Goal: Transaction & Acquisition: Book appointment/travel/reservation

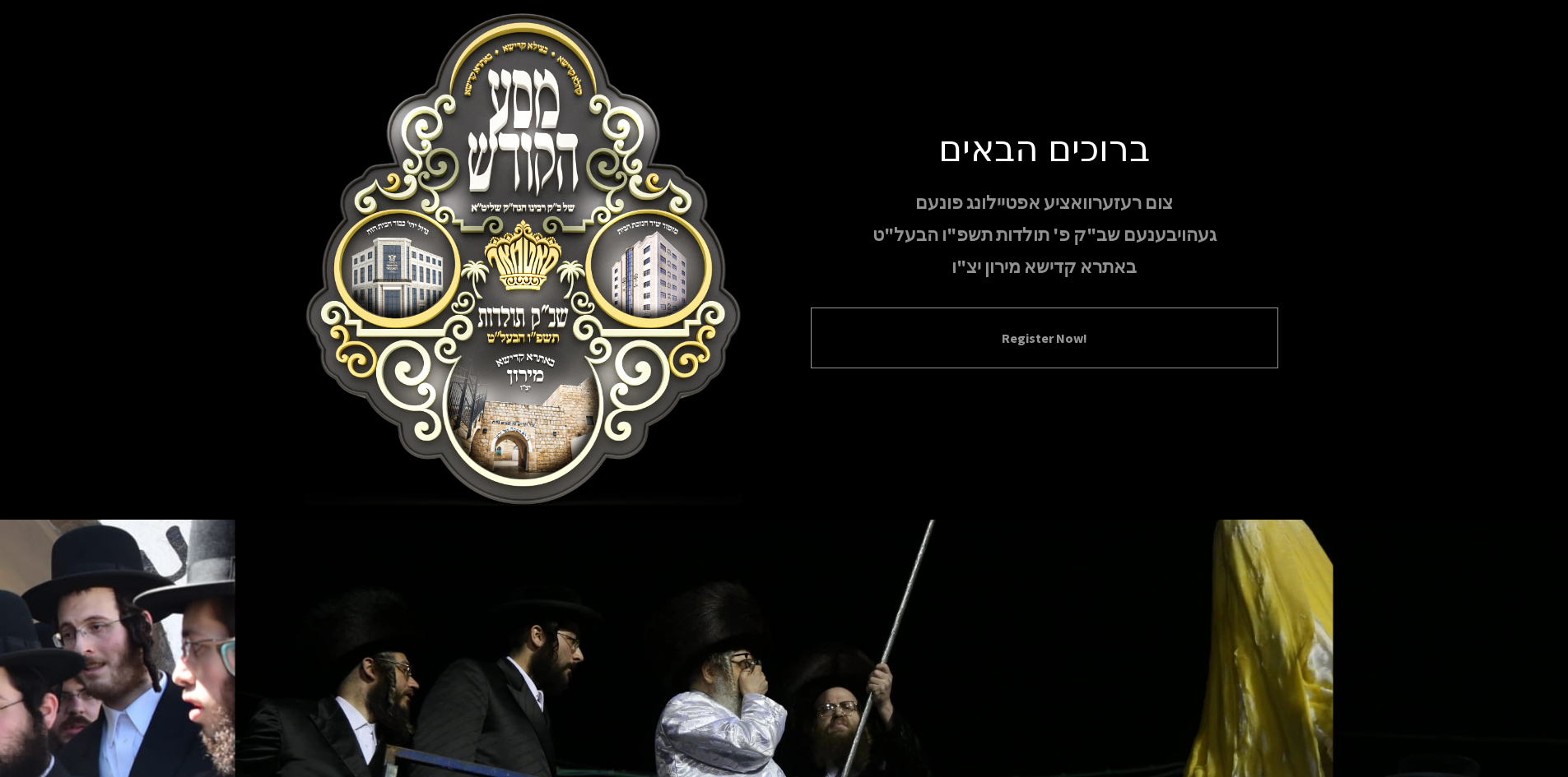
click at [1133, 348] on button "Register Now!" at bounding box center [1044, 338] width 427 height 20
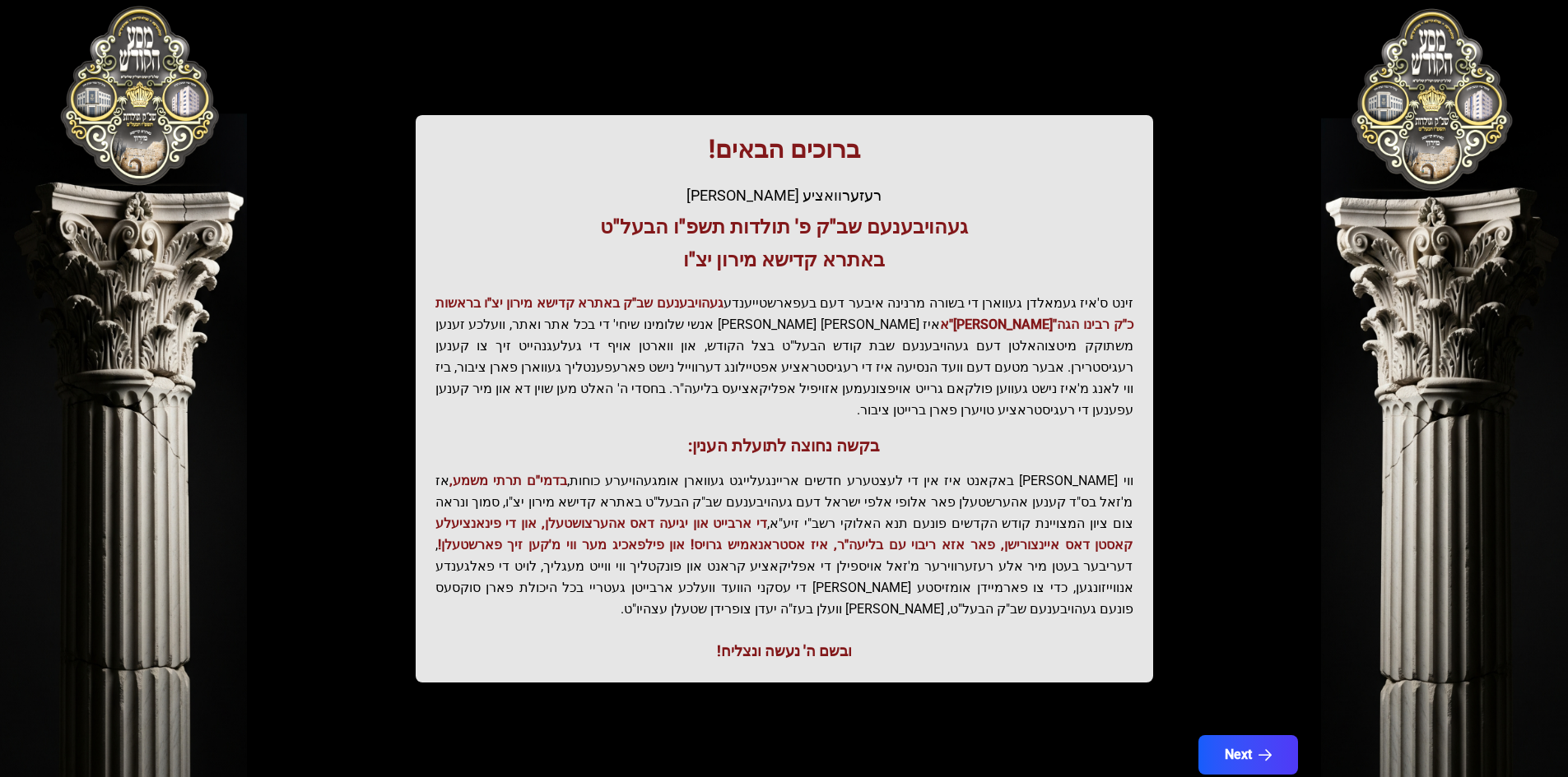
scroll to position [175, 0]
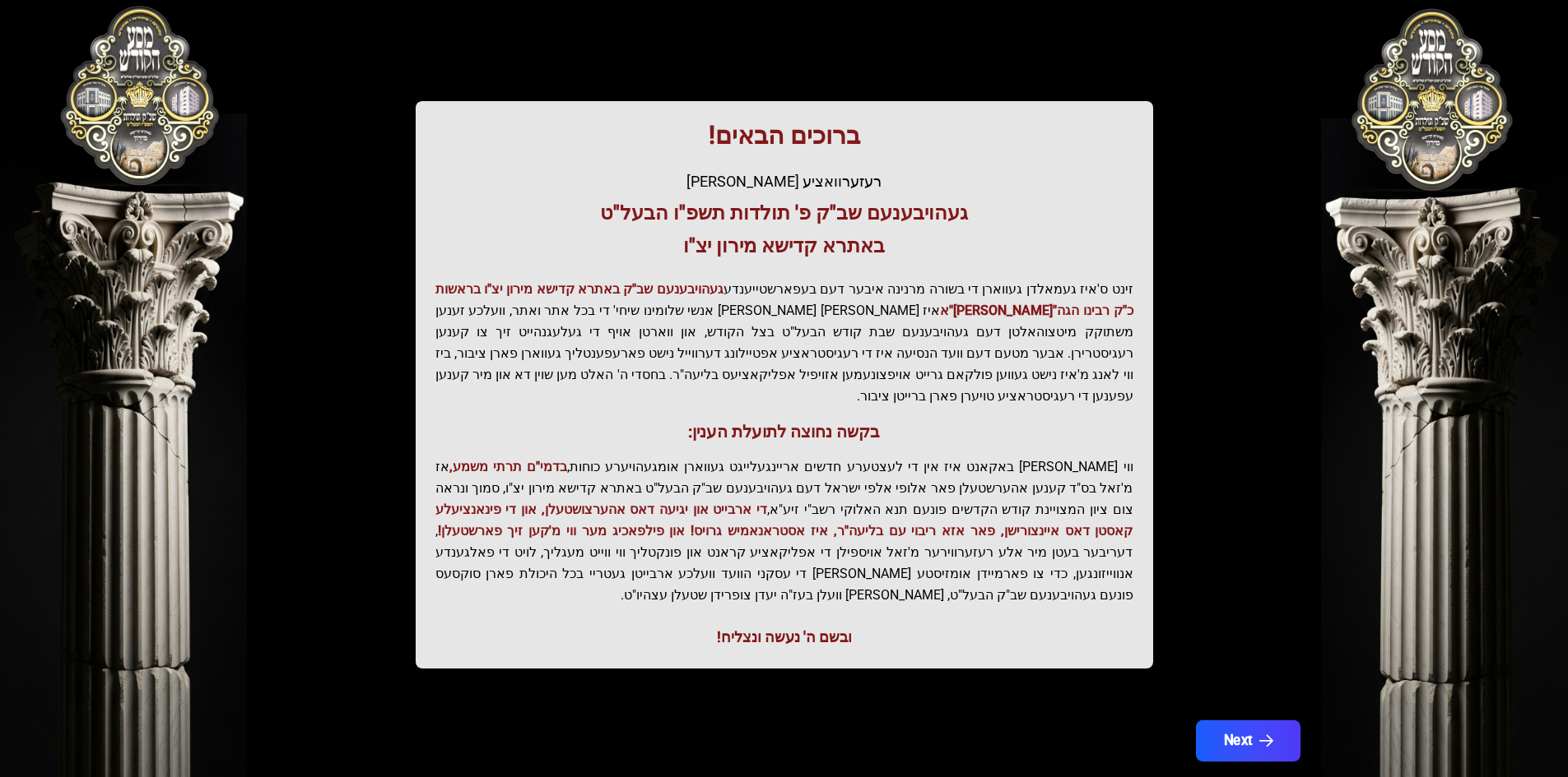
click at [1261, 734] on icon "button" at bounding box center [1265, 741] width 14 height 14
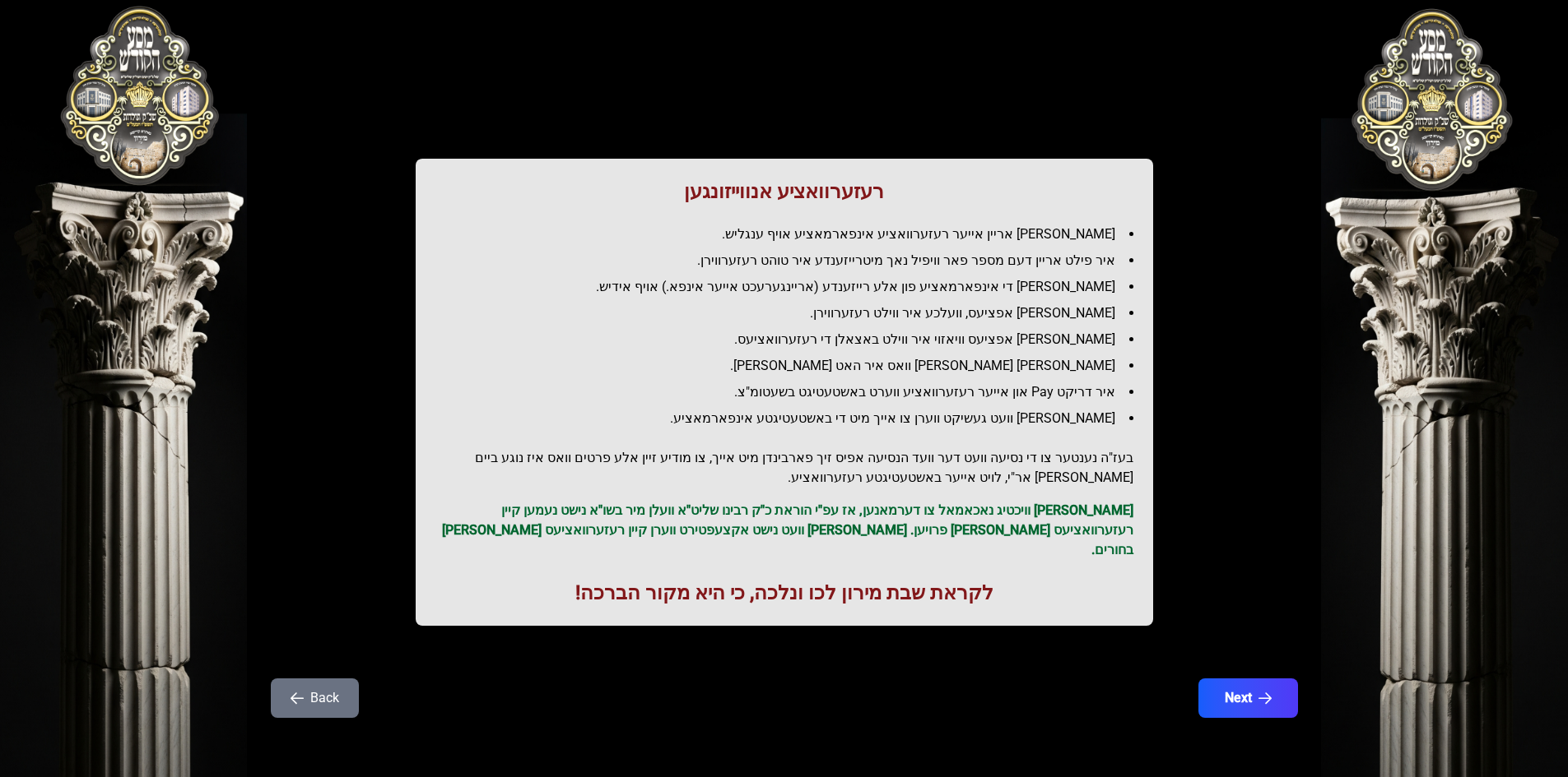
scroll to position [0, 0]
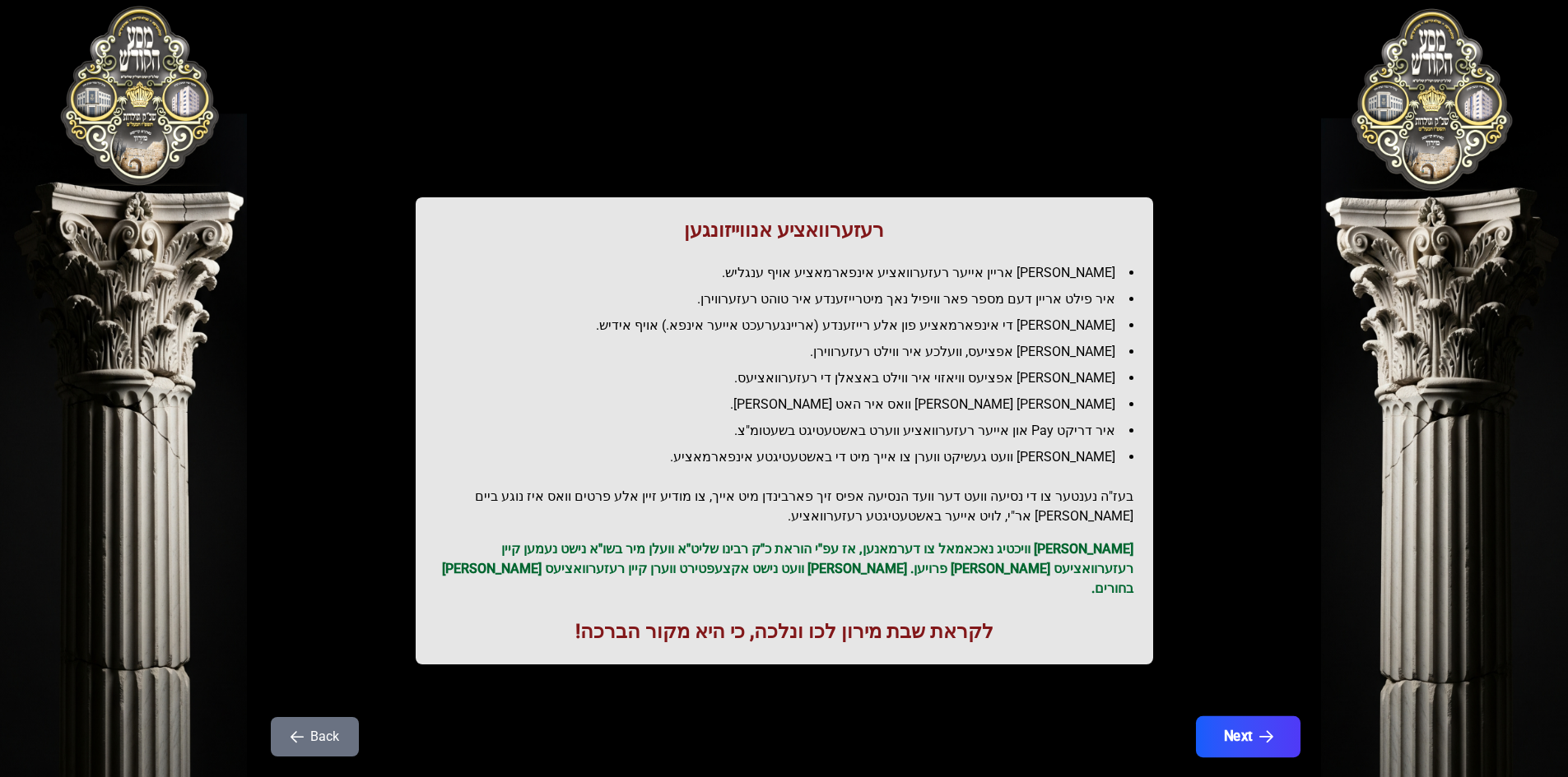
click at [1264, 725] on button "Next" at bounding box center [1247, 737] width 105 height 41
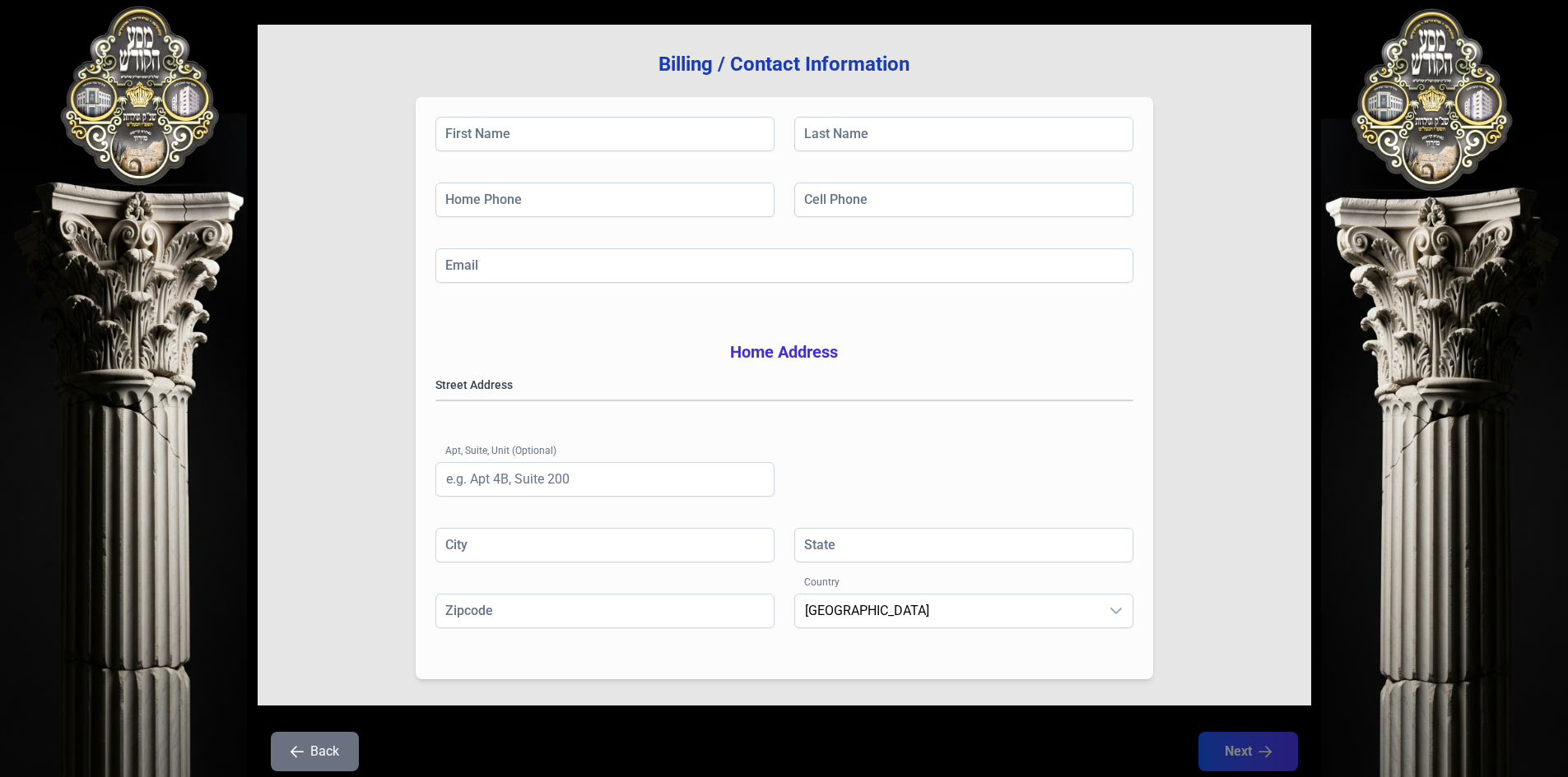
scroll to position [241, 0]
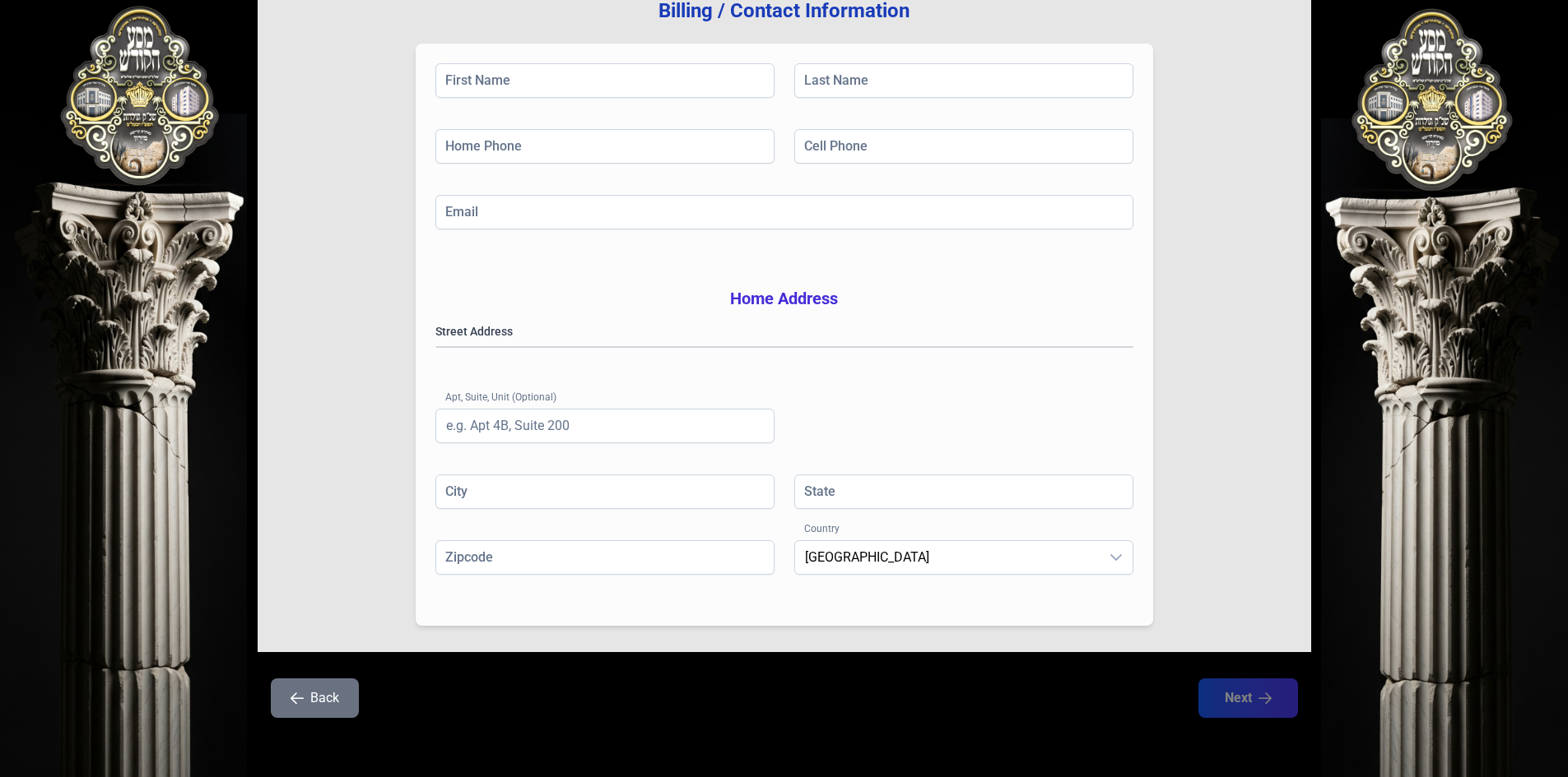
click at [304, 701] on button "Back" at bounding box center [314, 698] width 88 height 39
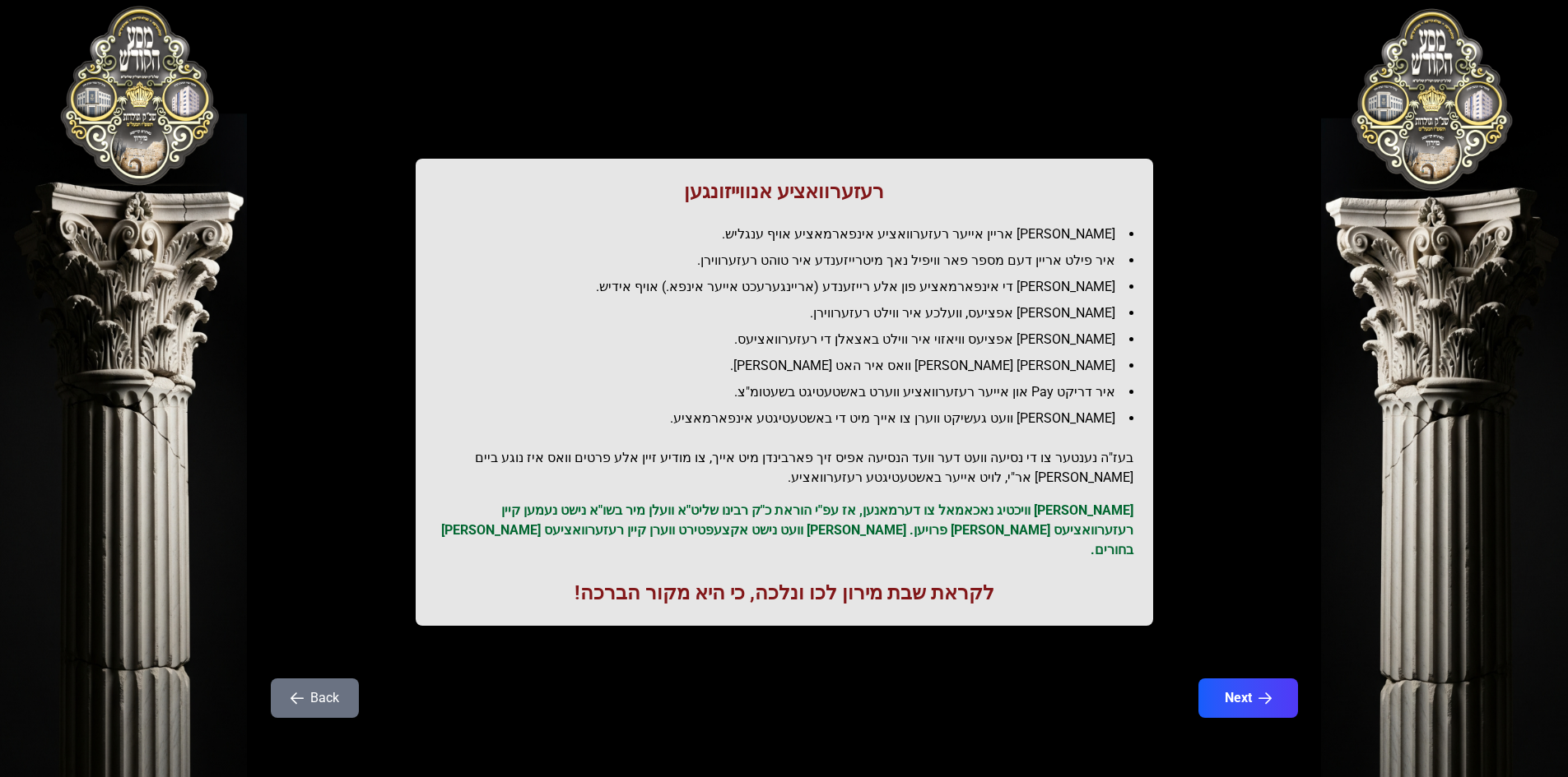
scroll to position [0, 0]
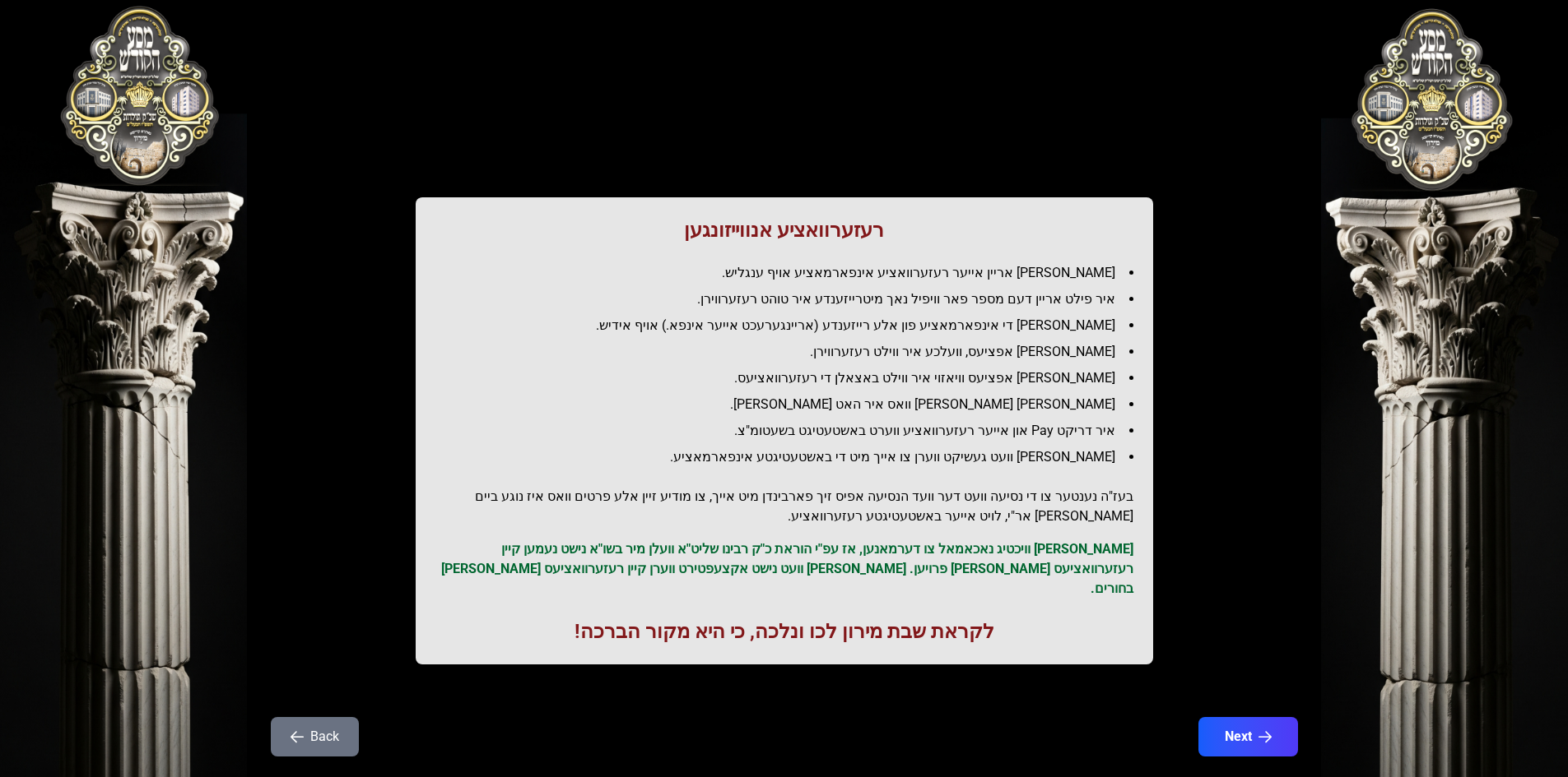
click at [304, 717] on button "Back" at bounding box center [314, 737] width 88 height 39
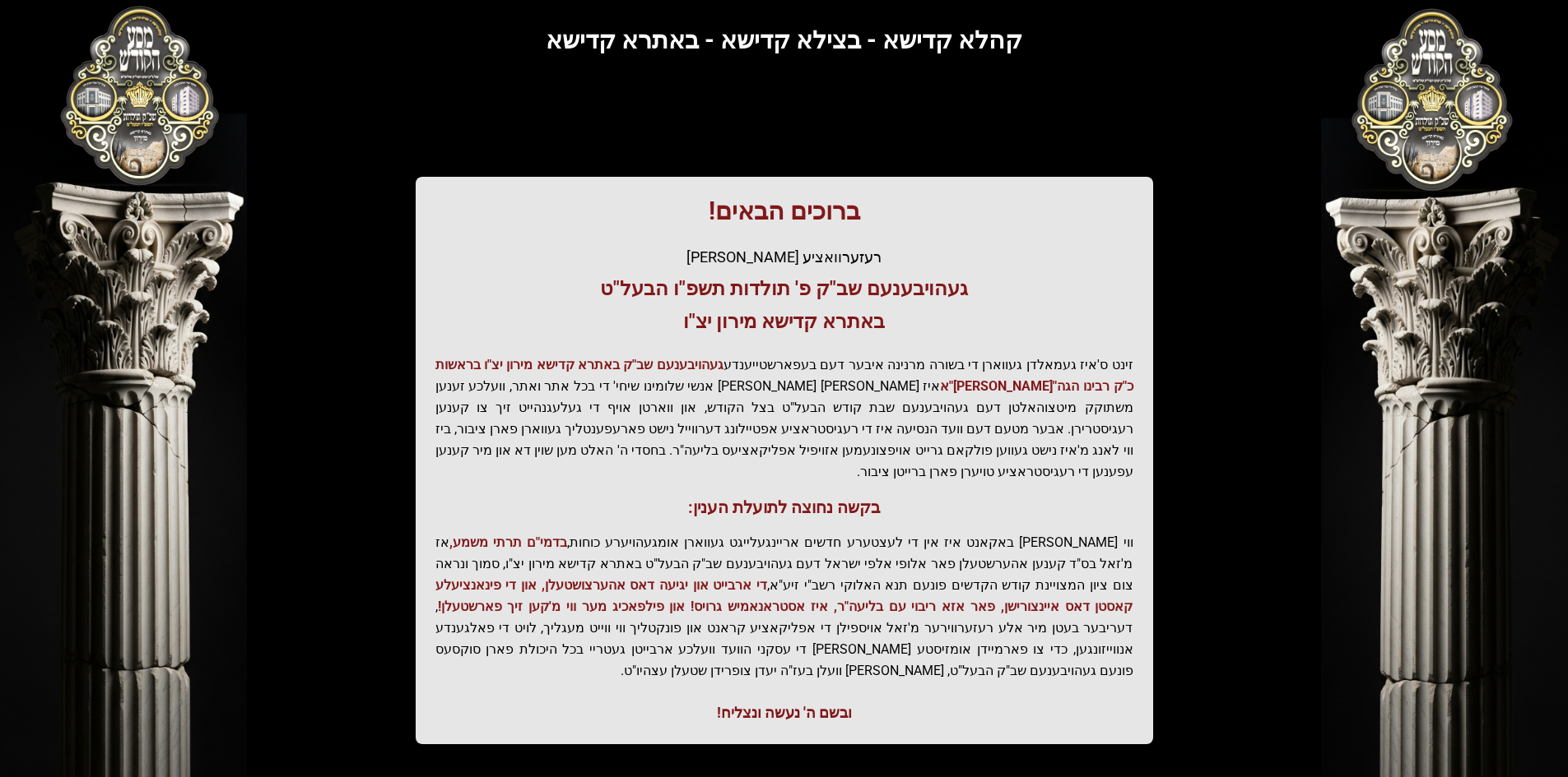
scroll to position [175, 0]
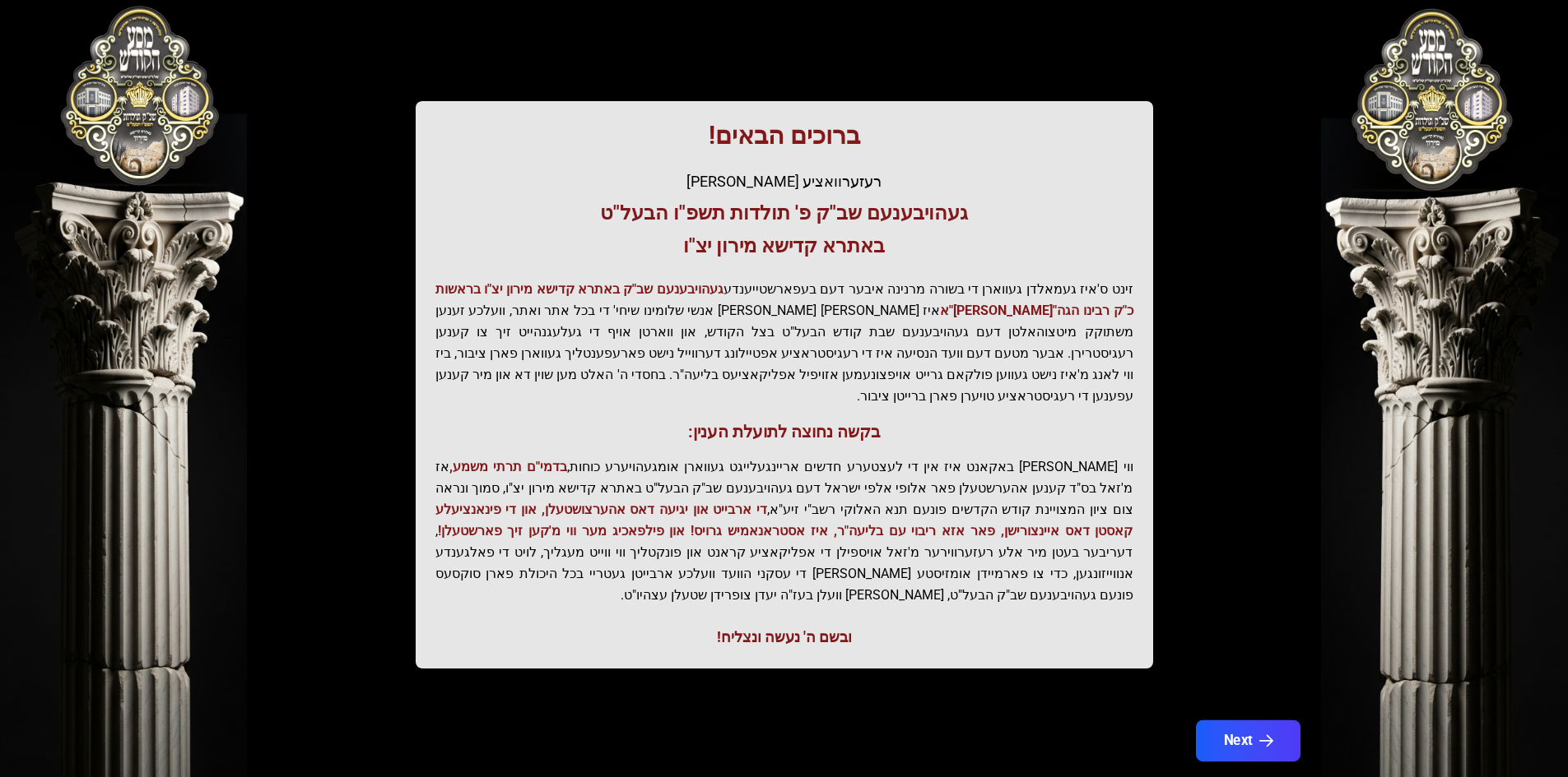
click at [1281, 721] on button "Next" at bounding box center [1247, 741] width 105 height 41
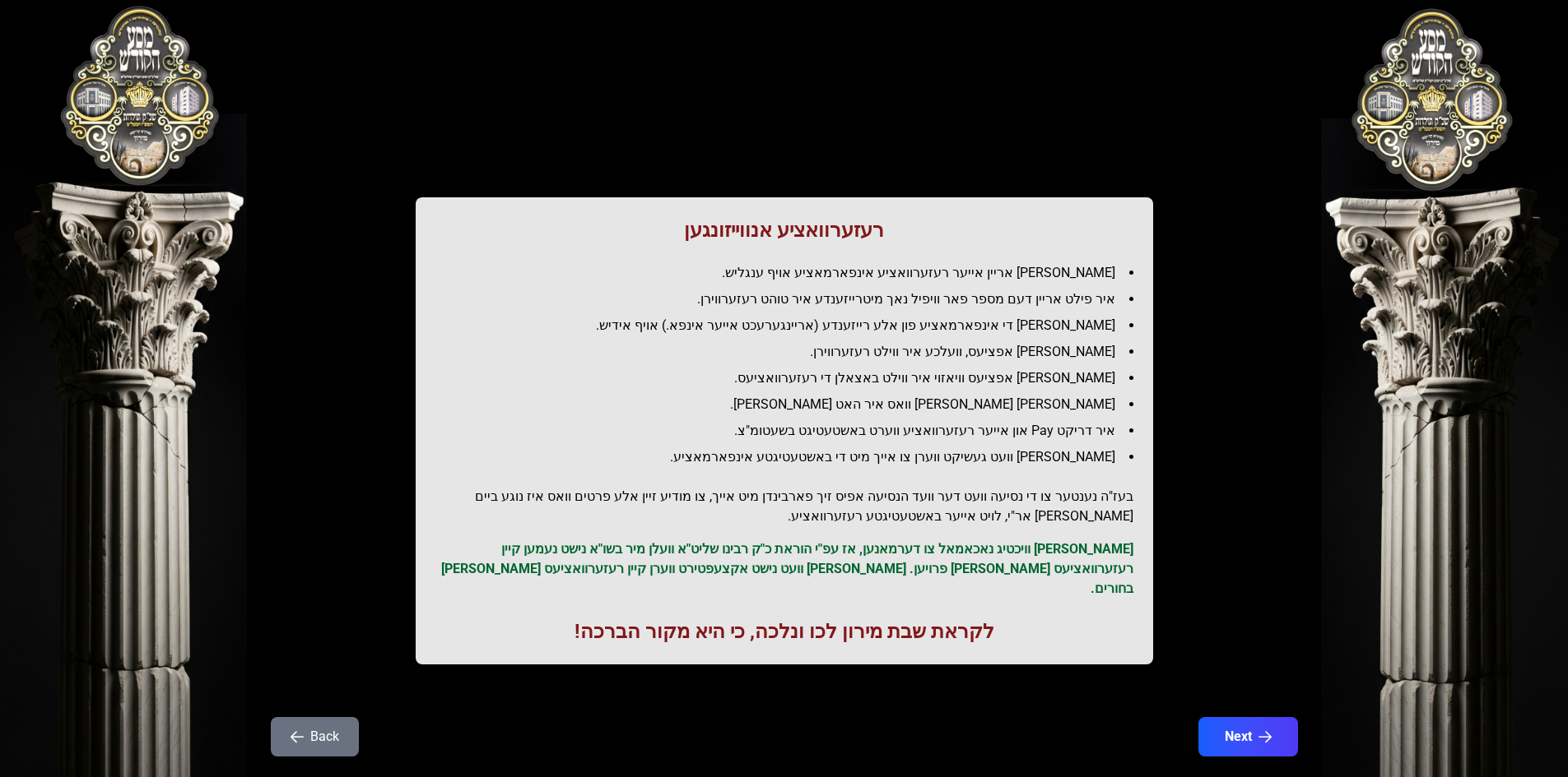
click at [1281, 717] on button "Next" at bounding box center [1248, 737] width 99 height 39
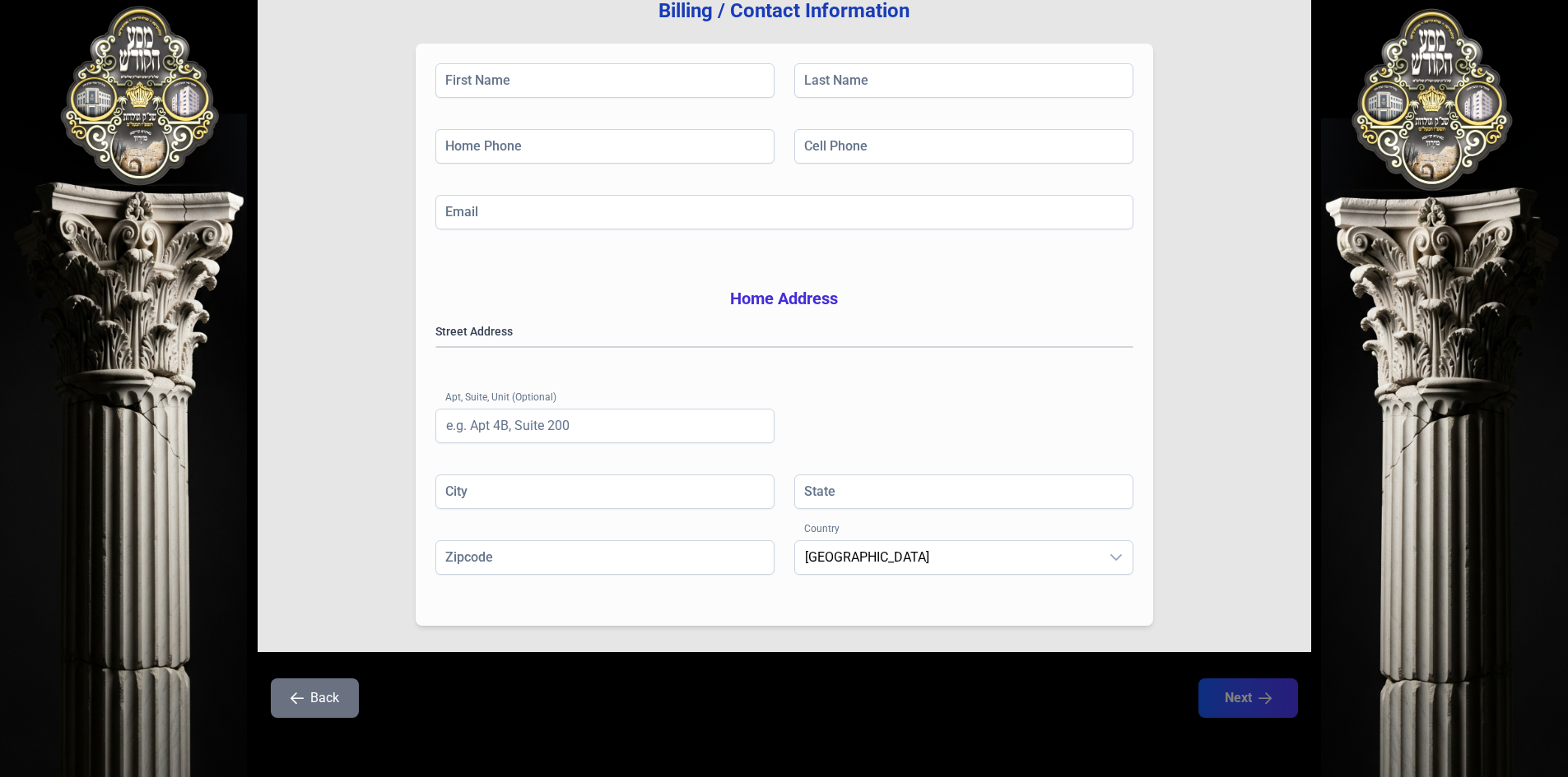
scroll to position [241, 0]
click at [613, 67] on input "First Name" at bounding box center [604, 80] width 339 height 35
type input "[PERSON_NAME]"
click at [929, 64] on input "Last Name" at bounding box center [964, 80] width 339 height 35
type input "[PERSON_NAME]"
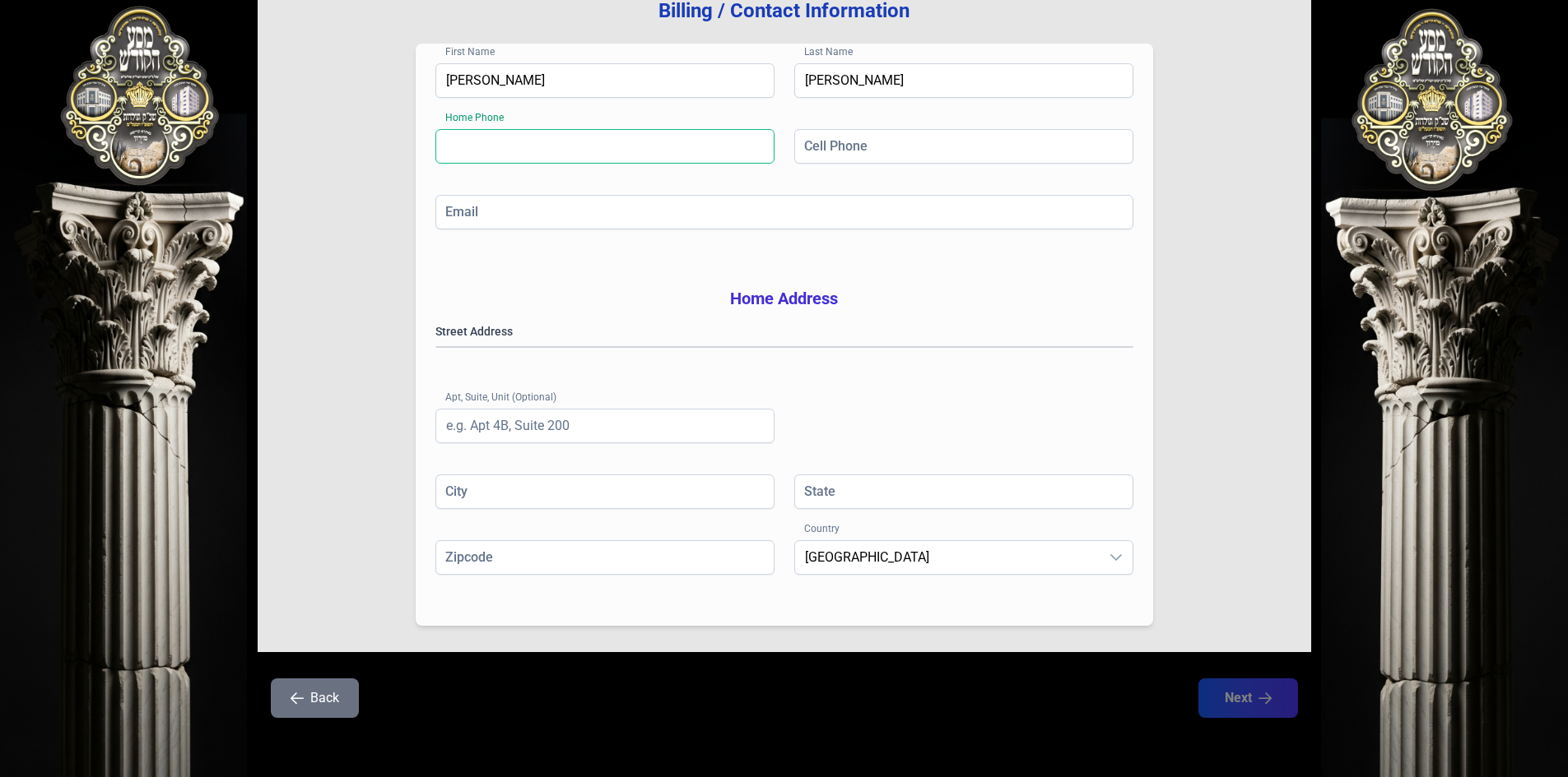
click at [605, 129] on input "Home Phone" at bounding box center [604, 146] width 339 height 35
click at [609, 129] on input "Home Phone" at bounding box center [604, 146] width 339 height 35
type input "[PHONE_NUMBER]"
click at [844, 129] on input "Cell Phone" at bounding box center [964, 146] width 339 height 35
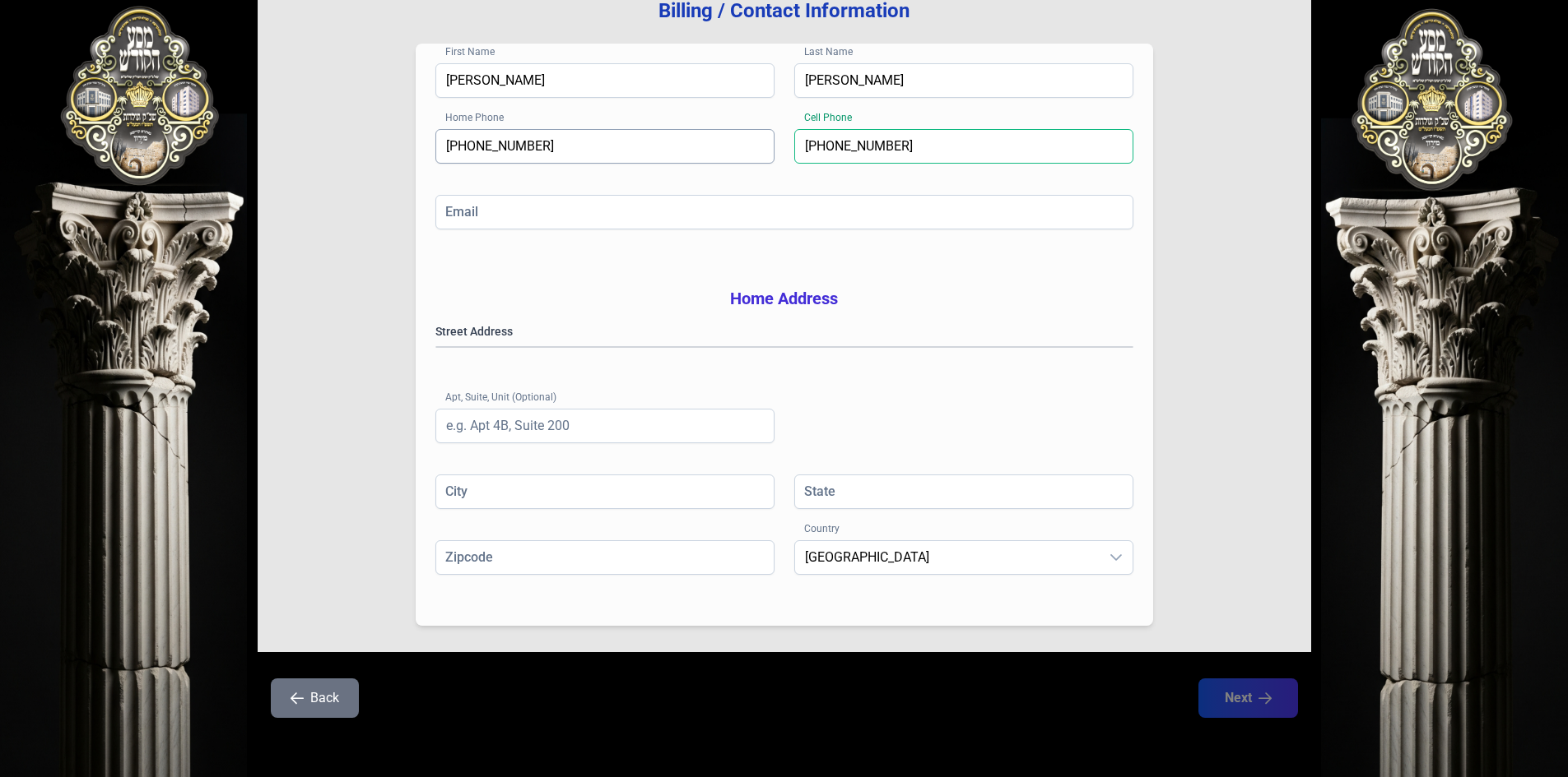
type input "[PHONE_NUMBER]"
drag, startPoint x: 585, startPoint y: 123, endPoint x: 425, endPoint y: 106, distance: 160.9
click at [425, 106] on div "First Name [PERSON_NAME] Last Name [PERSON_NAME] Home Phone [PHONE_NUMBER] Cell…" at bounding box center [784, 335] width 737 height 583
type input "[PHONE_NUMBER]"
click at [550, 194] on input "Email" at bounding box center [784, 211] width 698 height 35
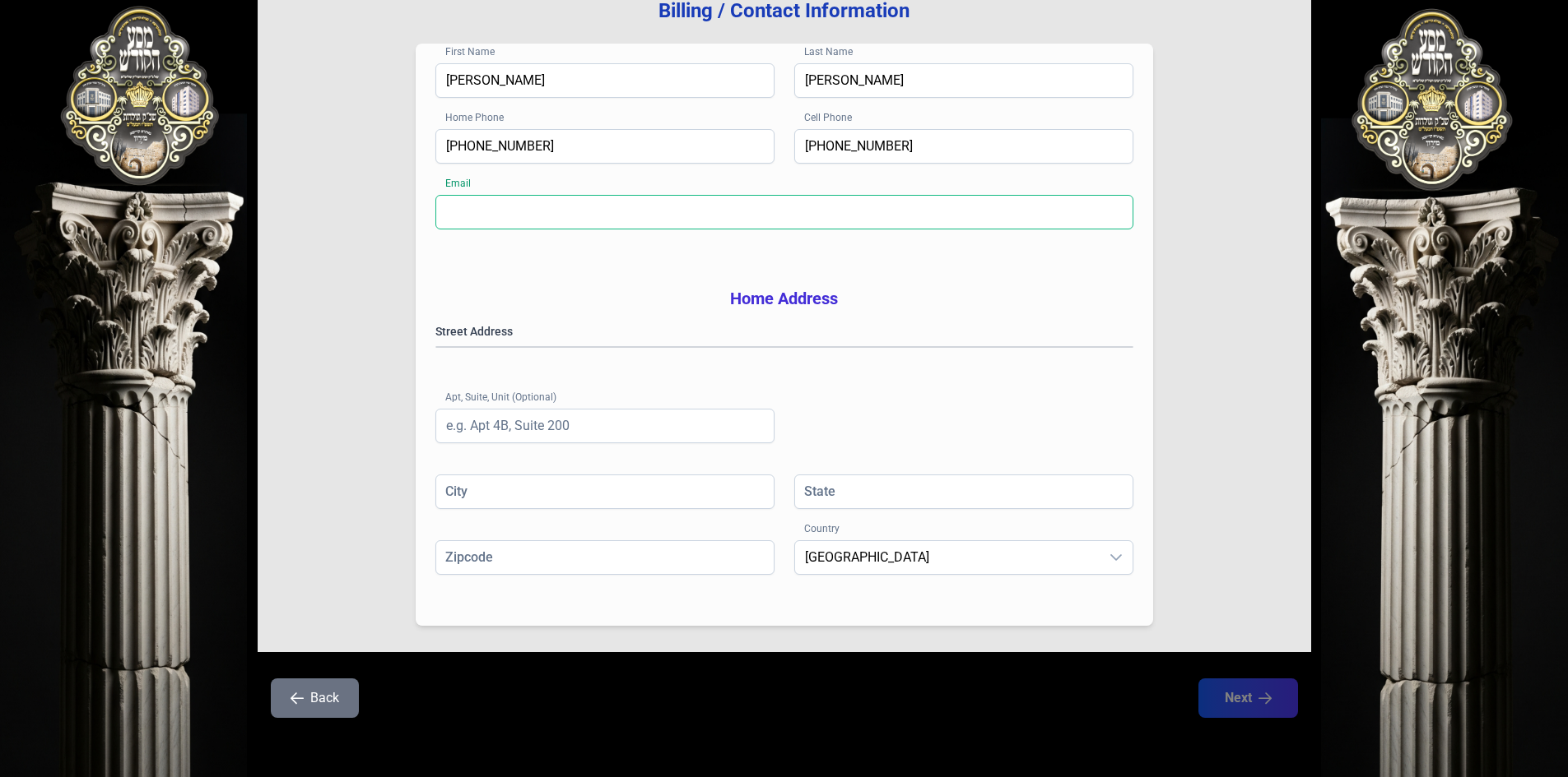
type input "[EMAIL_ADDRESS][DOMAIN_NAME]"
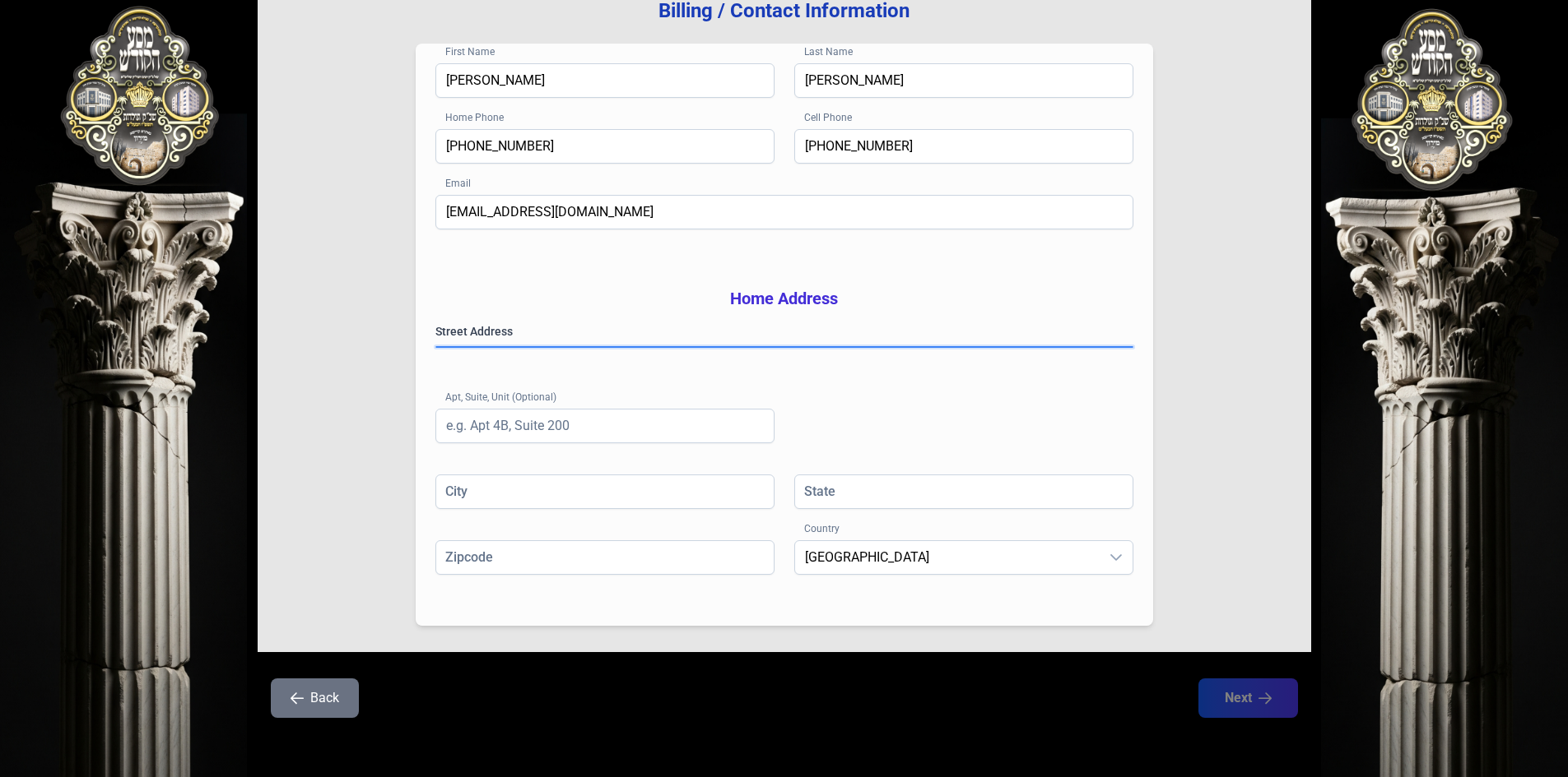
click at [436, 347] on gmp-place-autocomplete at bounding box center [436, 347] width 0 height 0
drag, startPoint x: 591, startPoint y: 379, endPoint x: 605, endPoint y: 377, distance: 14.1
click at [436, 347] on gmp-place-autocomplete at bounding box center [436, 347] width 0 height 0
type input "[GEOGRAPHIC_DATA]"
type input "NY"
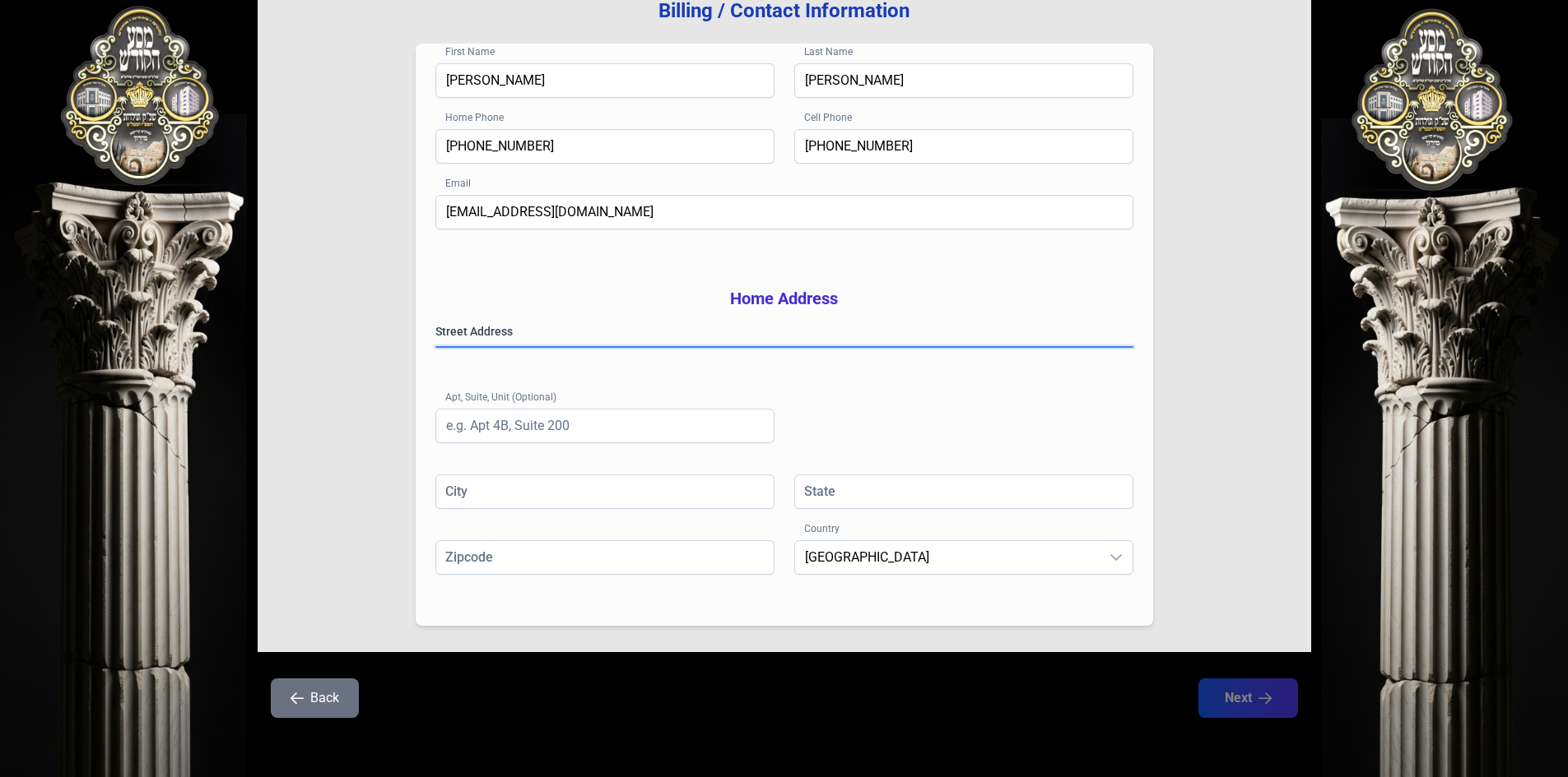
type input "112193439"
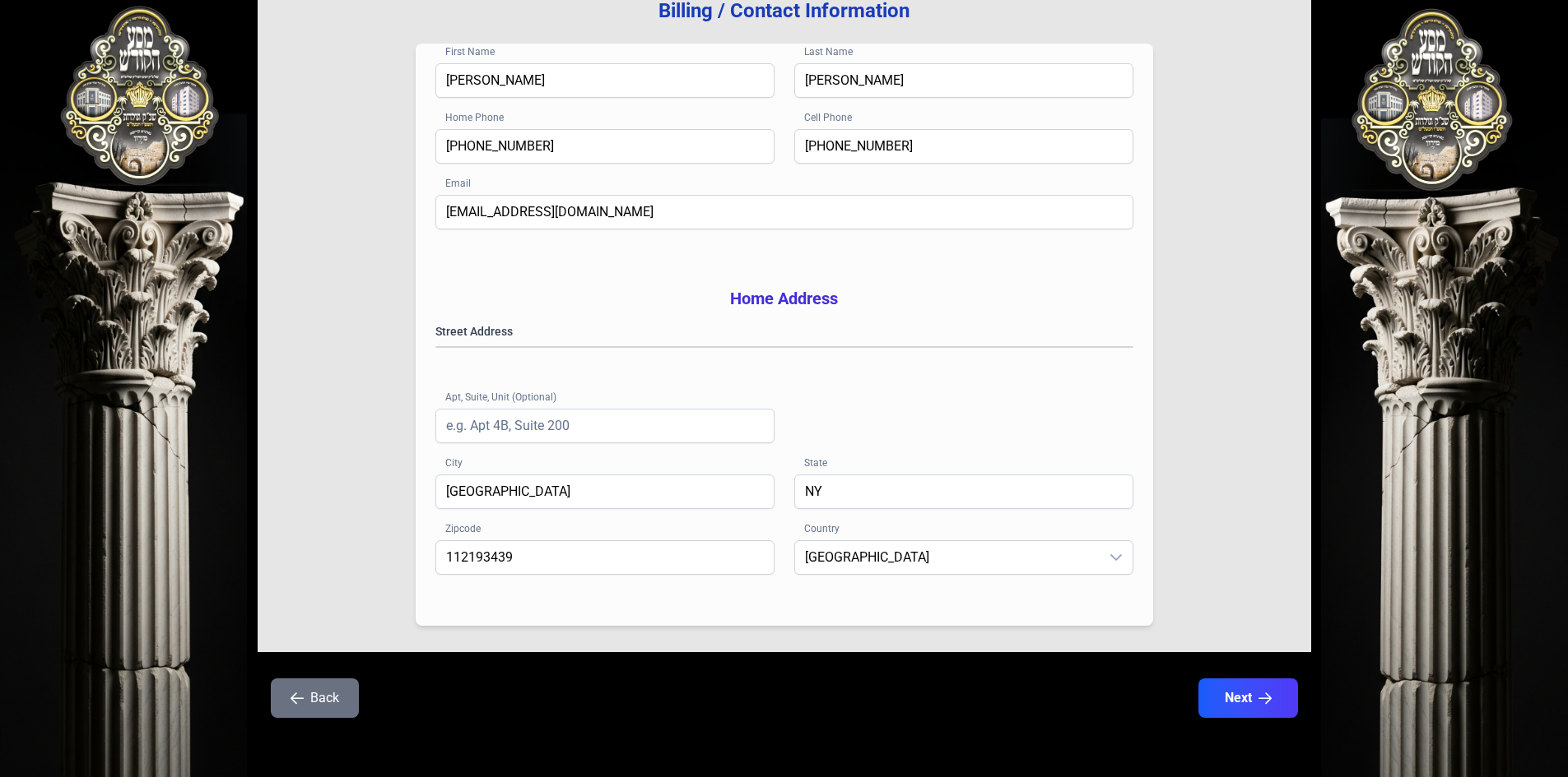
drag, startPoint x: 1250, startPoint y: 703, endPoint x: 1248, endPoint y: 692, distance: 11.2
click at [1250, 700] on button "Next" at bounding box center [1248, 698] width 99 height 39
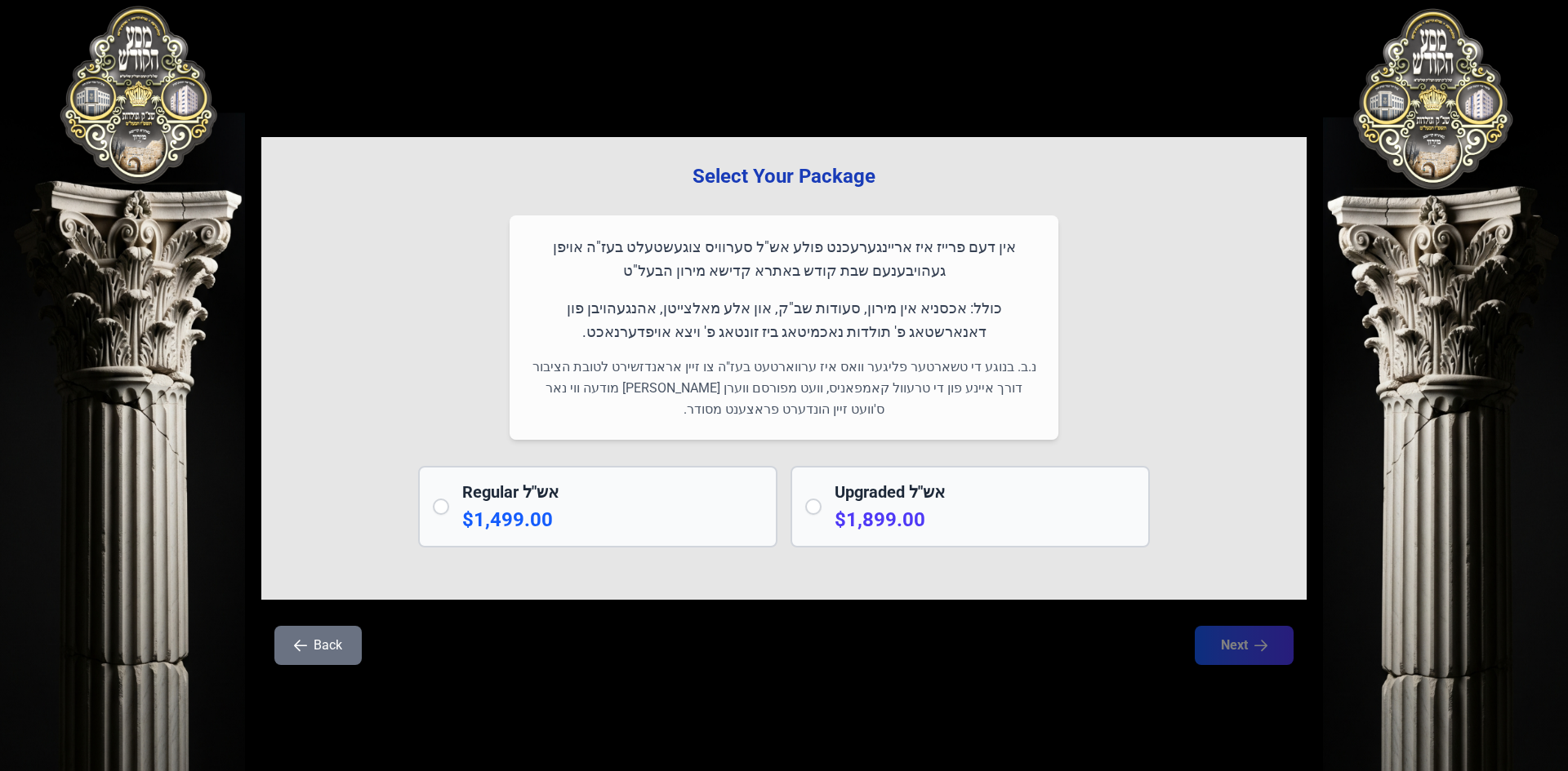
click at [433, 506] on input "radio" at bounding box center [441, 507] width 17 height 17
radio input "true"
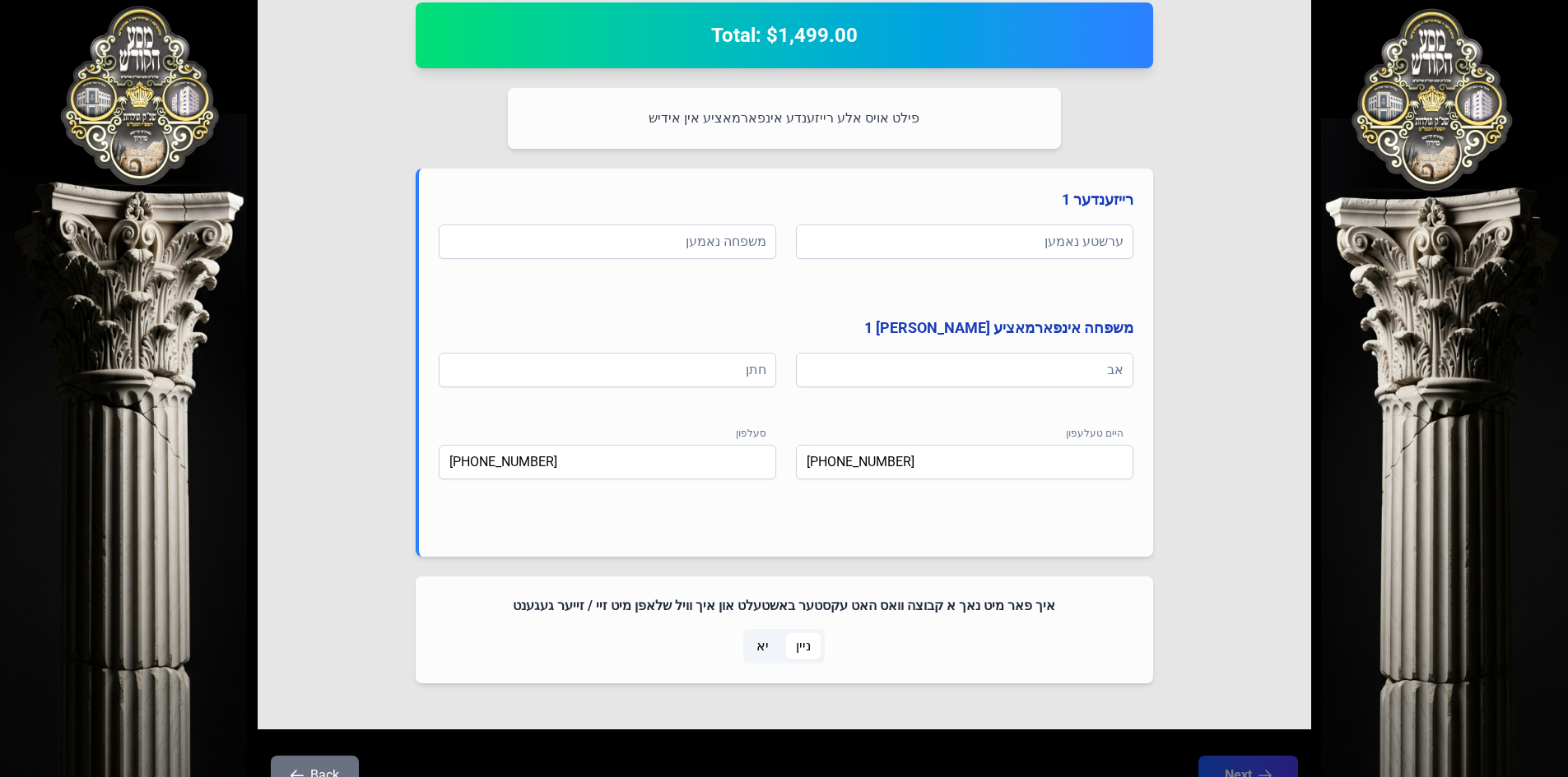
scroll to position [713, 0]
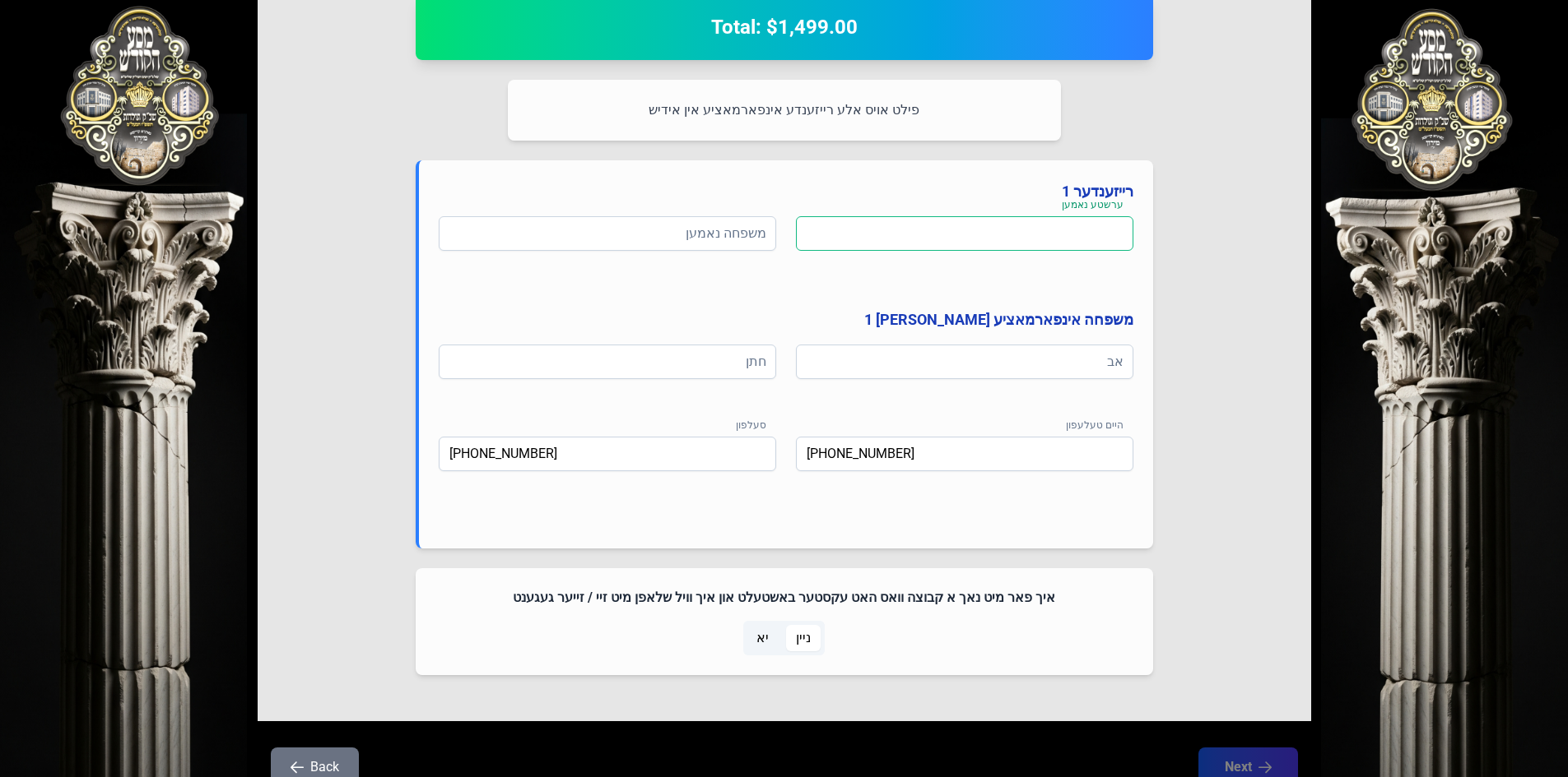
click at [998, 236] on input at bounding box center [965, 233] width 338 height 35
type input "[PERSON_NAME]"
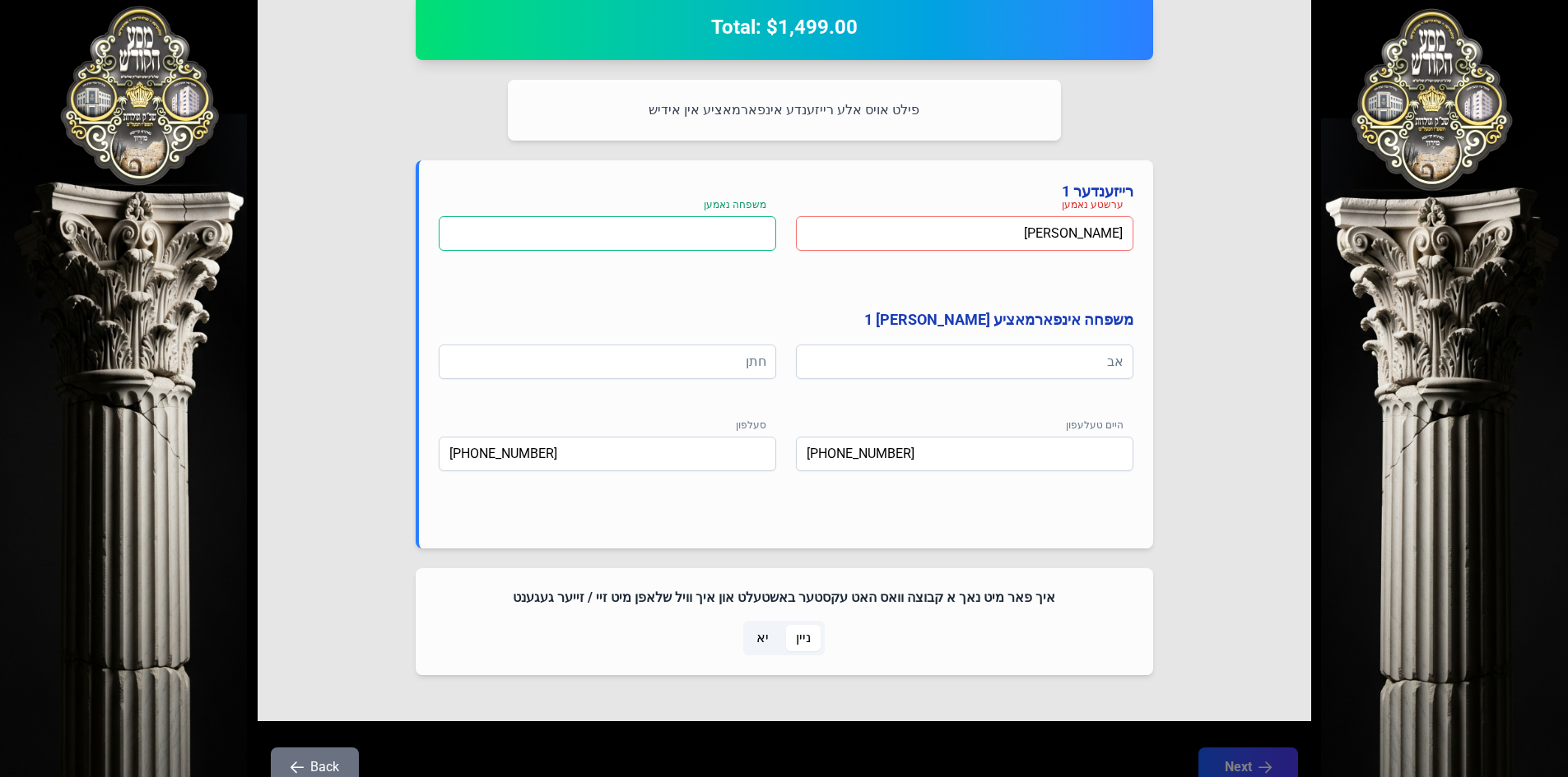
click at [693, 235] on input at bounding box center [607, 233] width 338 height 35
drag, startPoint x: 1086, startPoint y: 240, endPoint x: 1150, endPoint y: 225, distance: 65.7
click at [1150, 225] on div "רייזענדער 1 ערשטע נאמען [PERSON_NAME] ביטע טייפן אין אידיש משפחה נאמען משפחה נא…" at bounding box center [784, 354] width 737 height 388
click at [762, 644] on span "יא" at bounding box center [762, 638] width 12 height 20
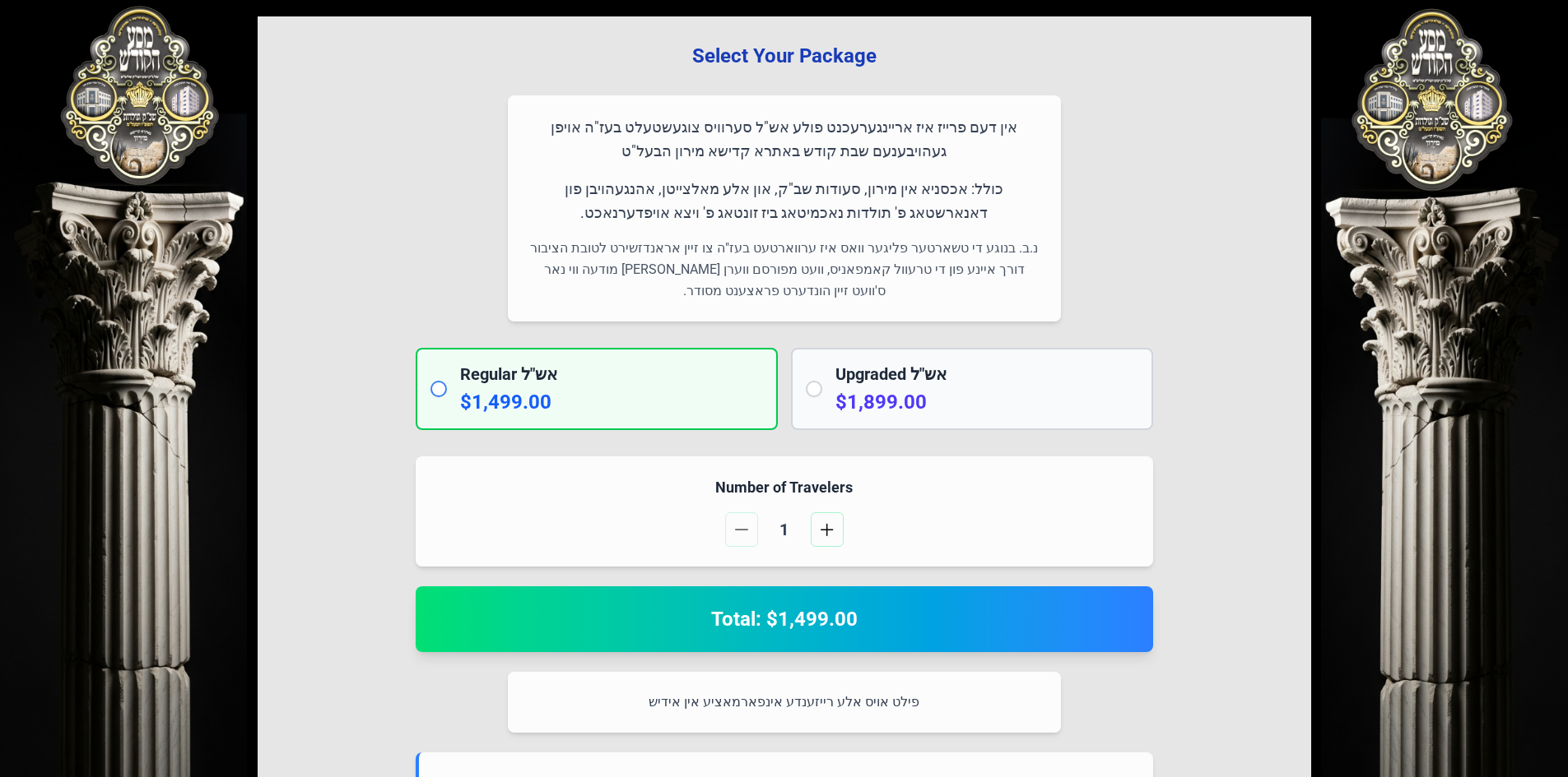
scroll to position [118, 0]
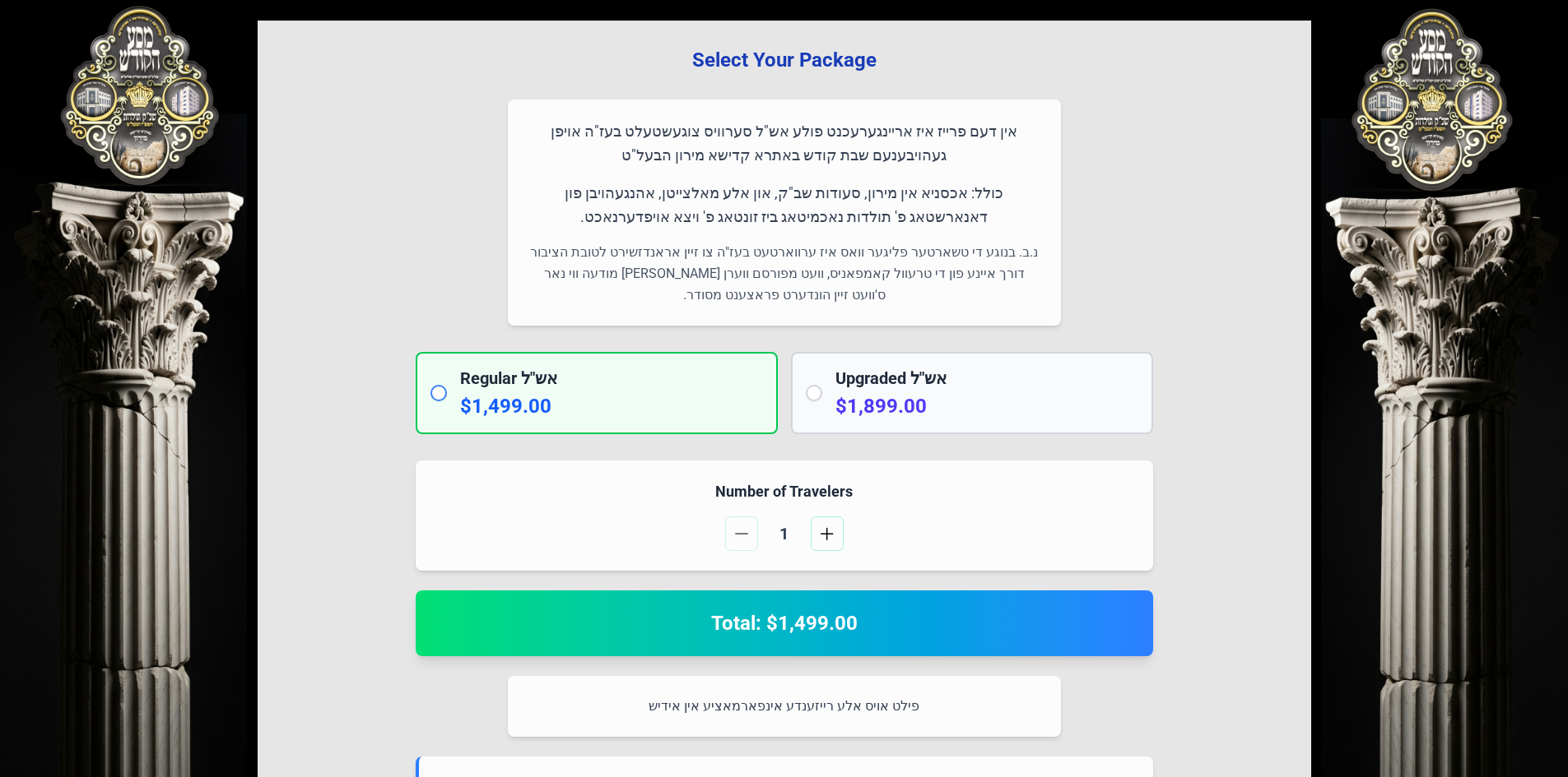
click at [185, 141] on div "בעזהשי"ת 0 1 2 3 4 5 6 Select Your Package אין דעם פרייז איז אריינגערעכנט פולע …" at bounding box center [784, 725] width 1568 height 1685
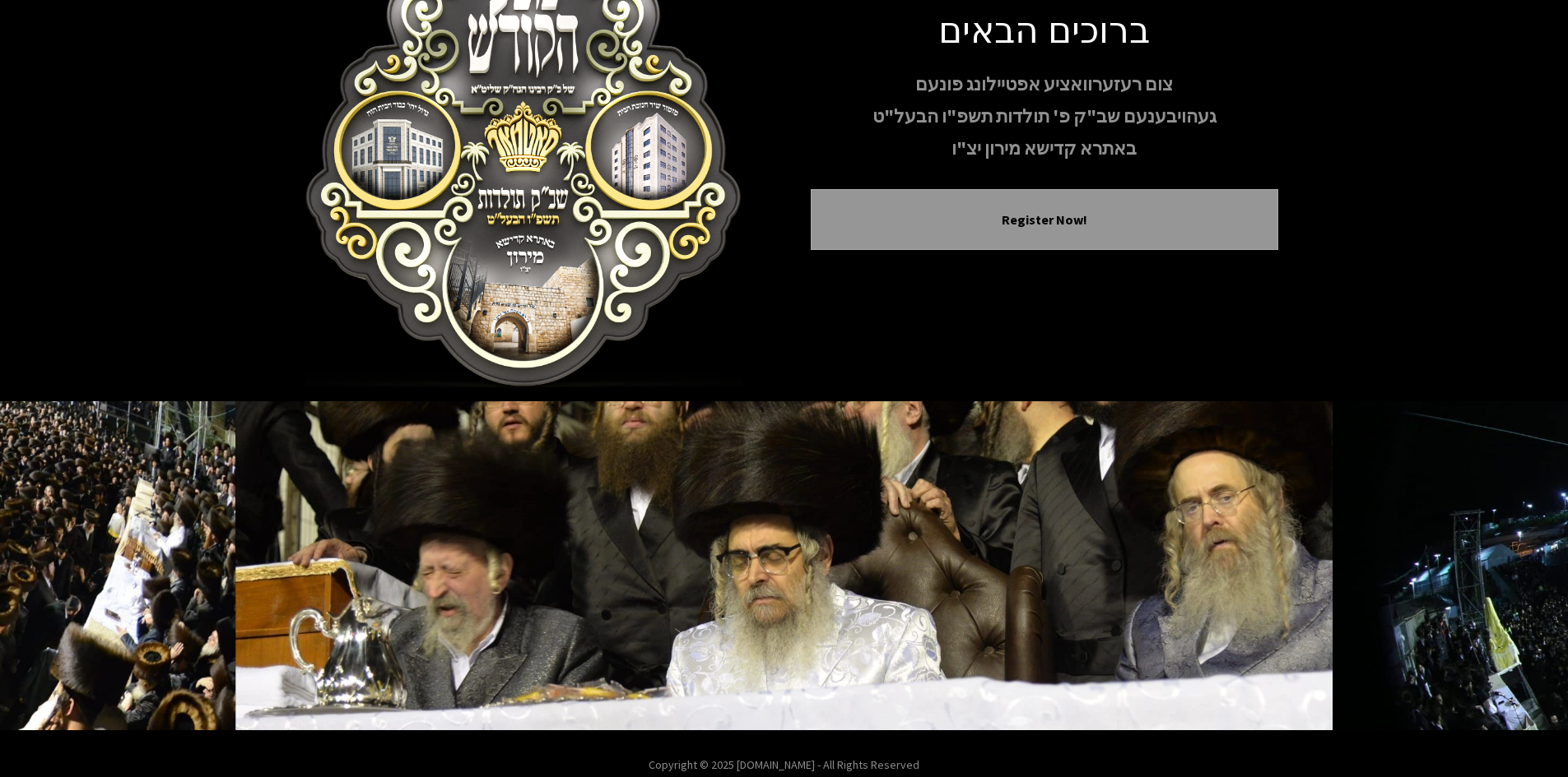
scroll to position [120, 0]
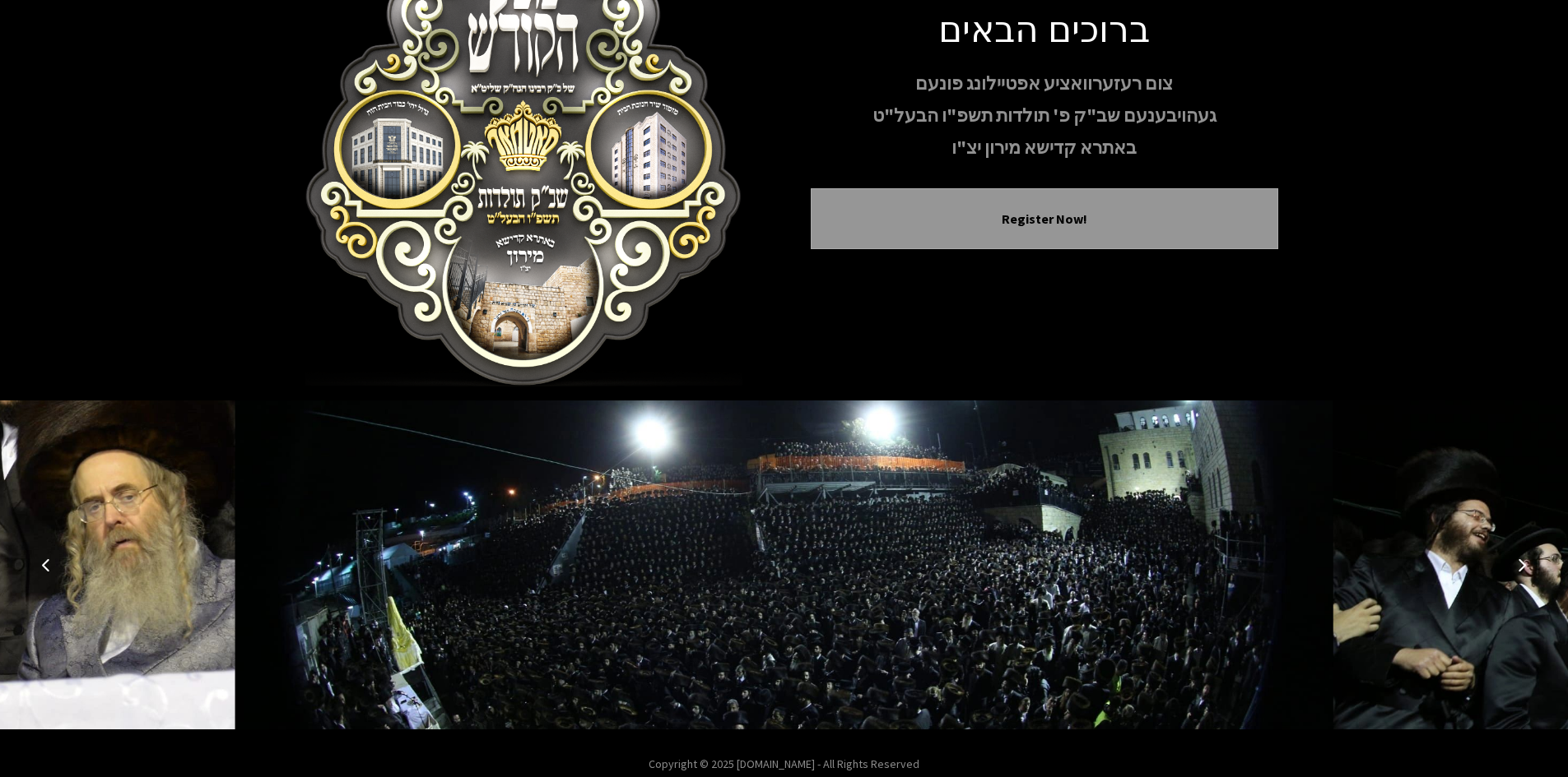
click at [1526, 557] on button "Next image" at bounding box center [1521, 565] width 39 height 39
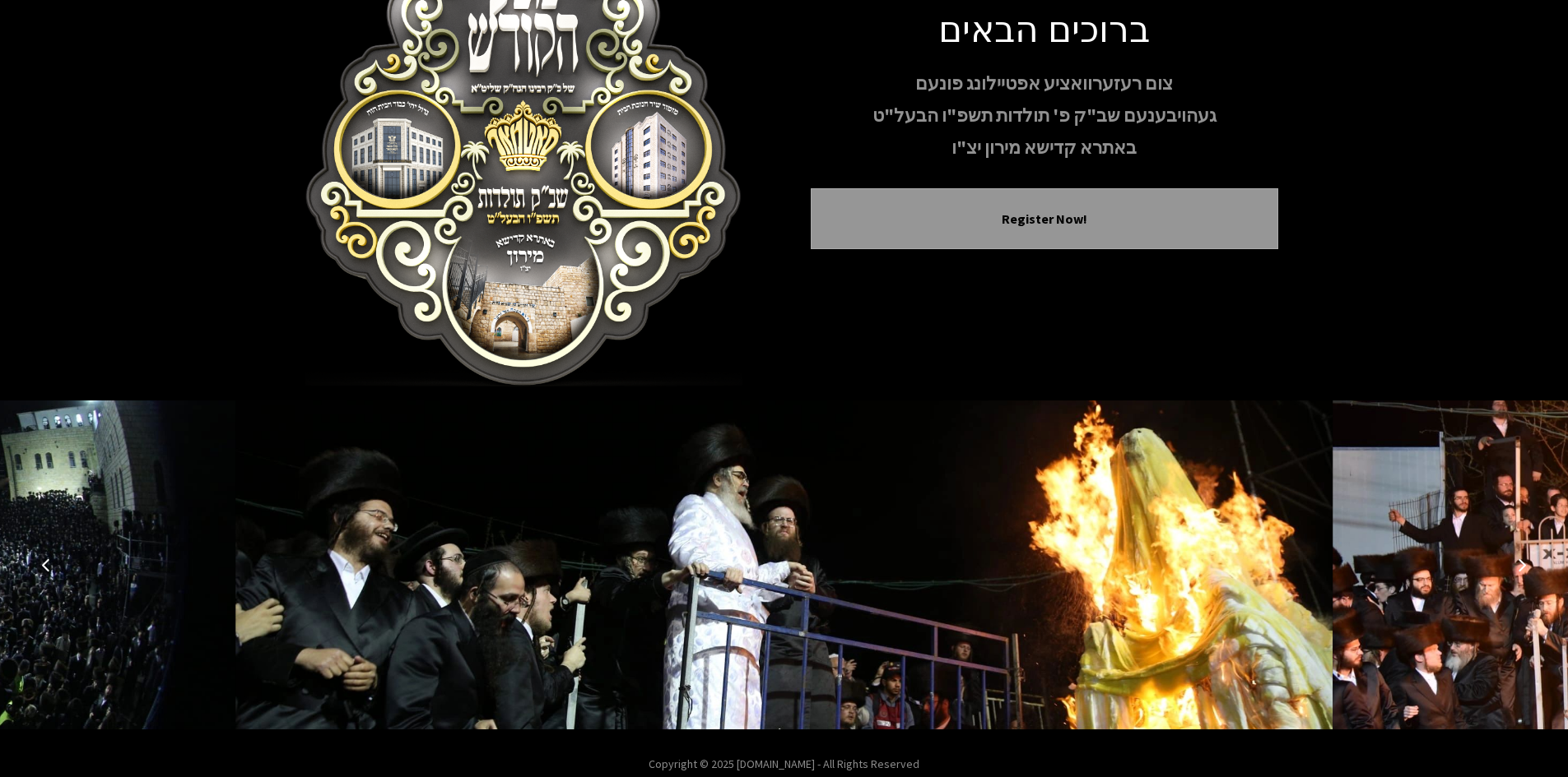
click at [1520, 577] on button "Next image" at bounding box center [1521, 565] width 39 height 39
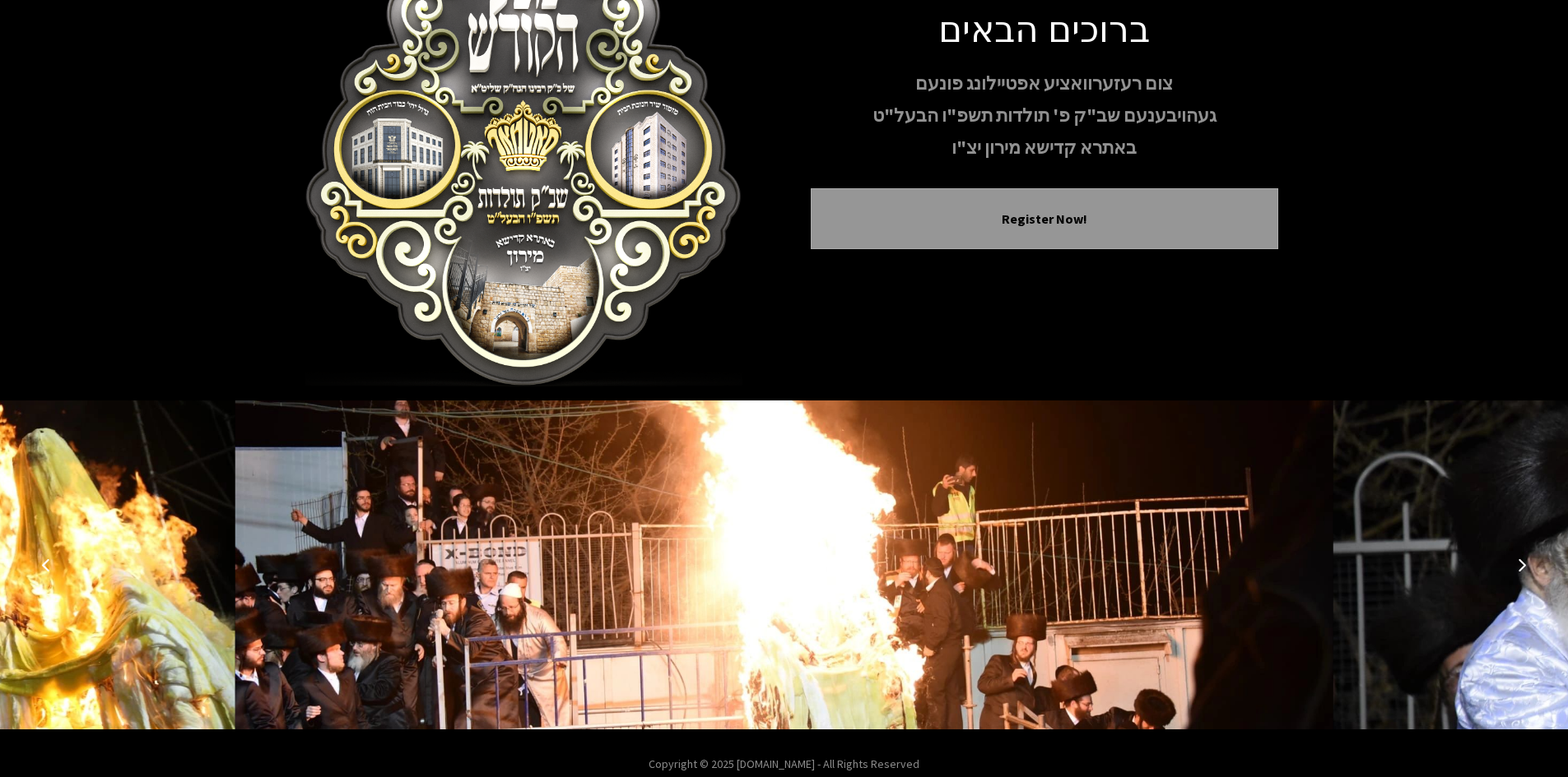
click at [1520, 577] on button "Next image" at bounding box center [1521, 565] width 39 height 39
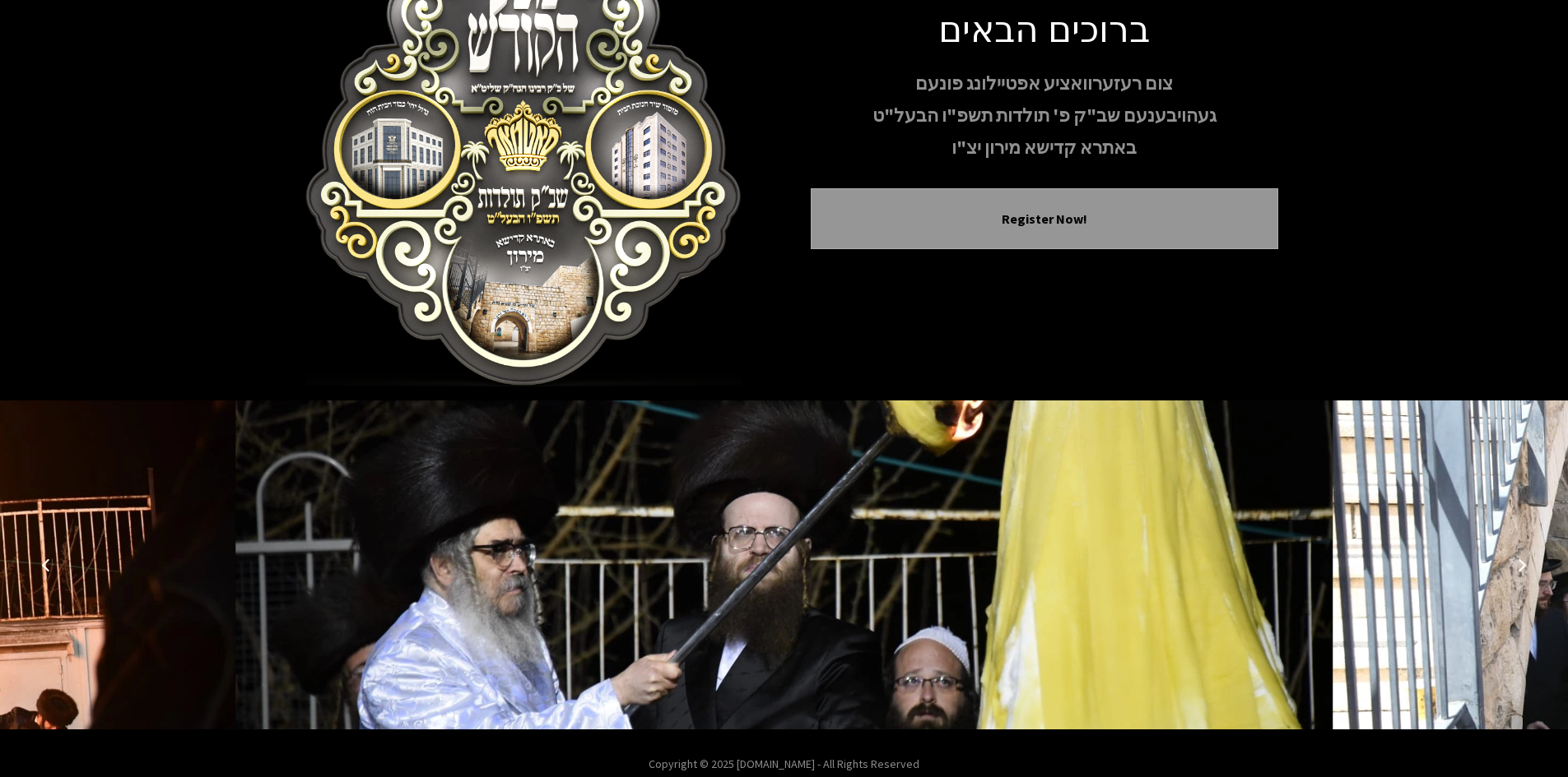
click at [1520, 577] on button "Next image" at bounding box center [1521, 565] width 39 height 39
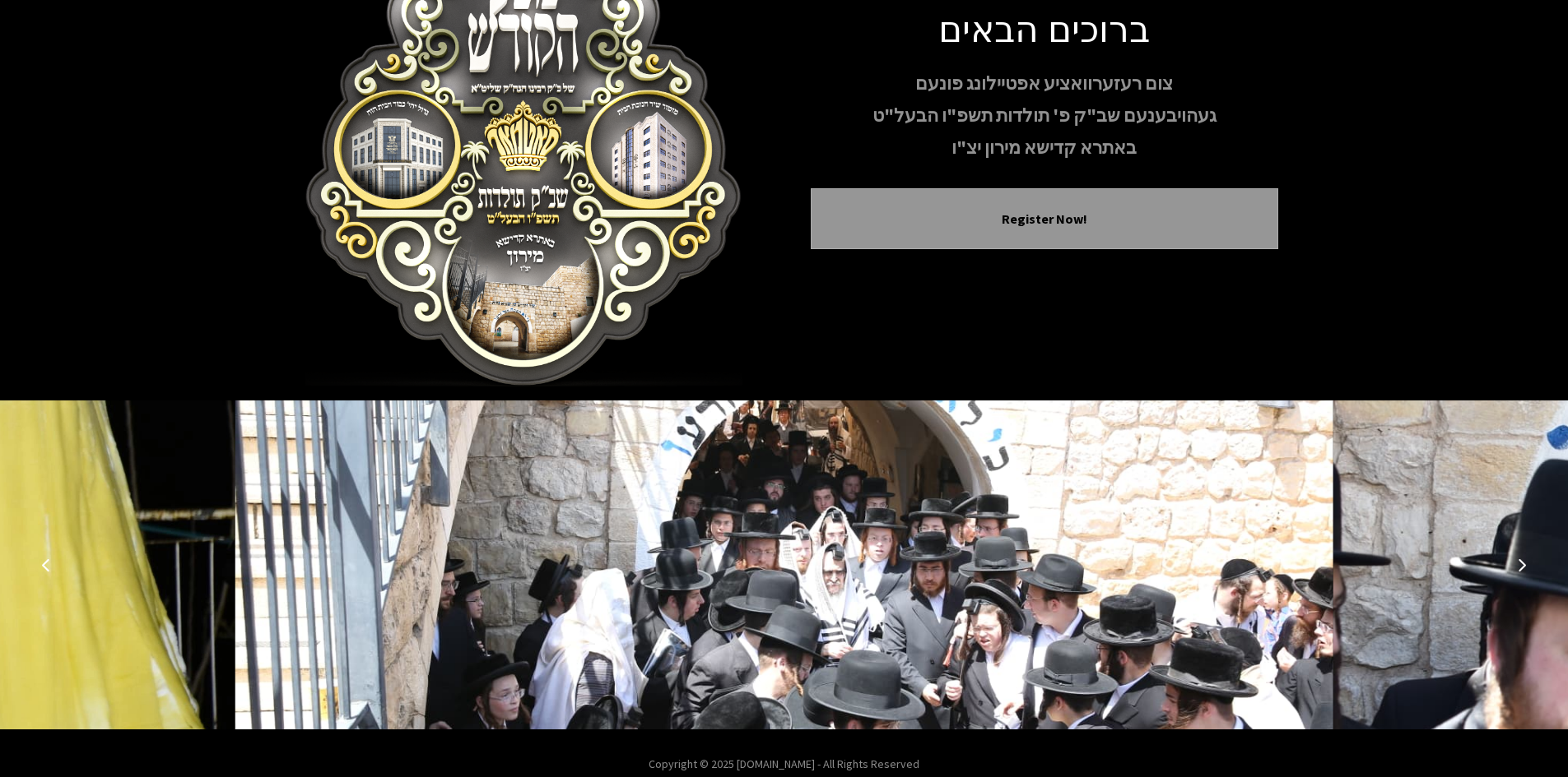
click at [1520, 577] on button "Next image" at bounding box center [1521, 565] width 39 height 39
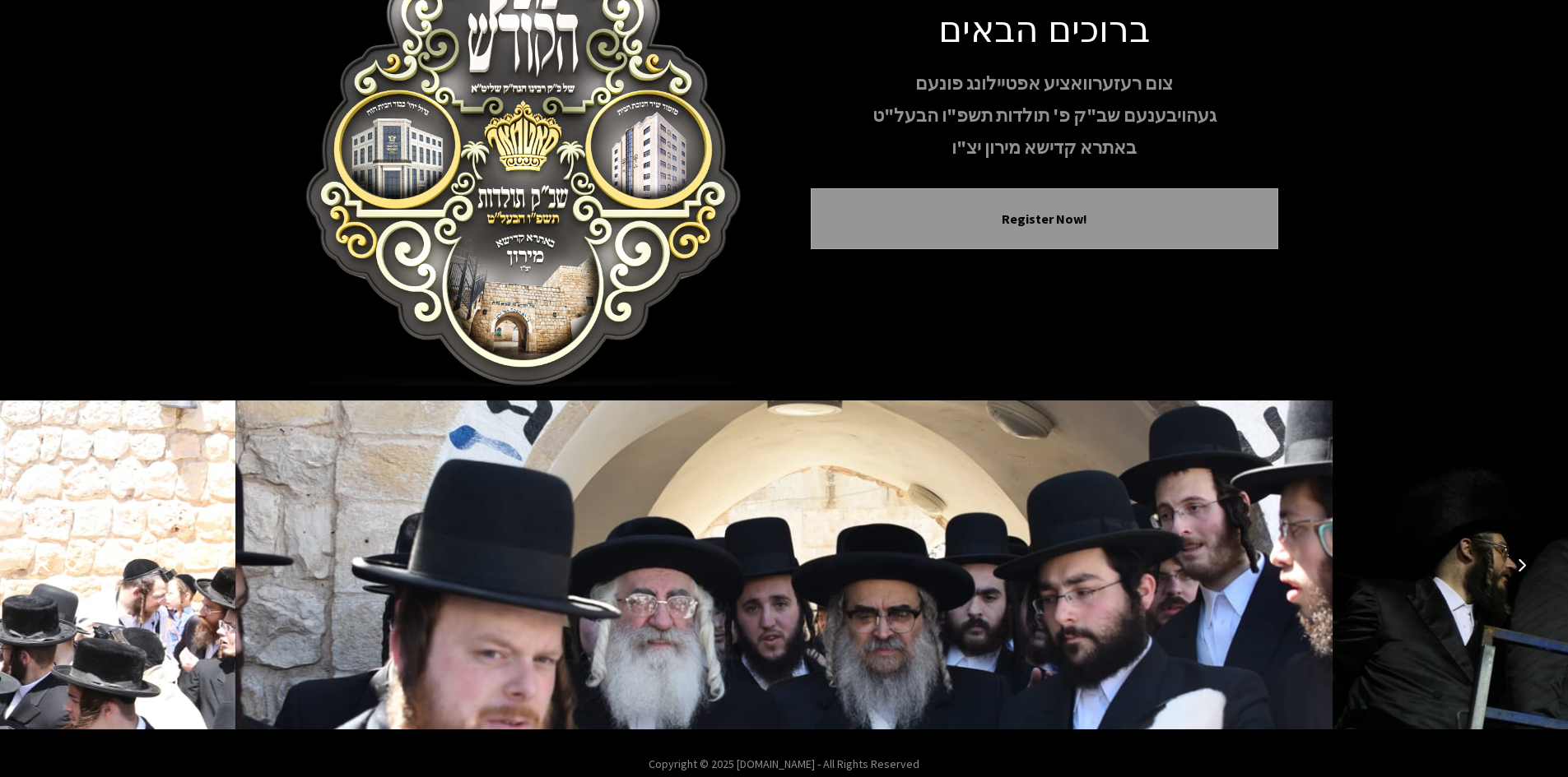
click at [1520, 577] on button "Next image" at bounding box center [1521, 565] width 39 height 39
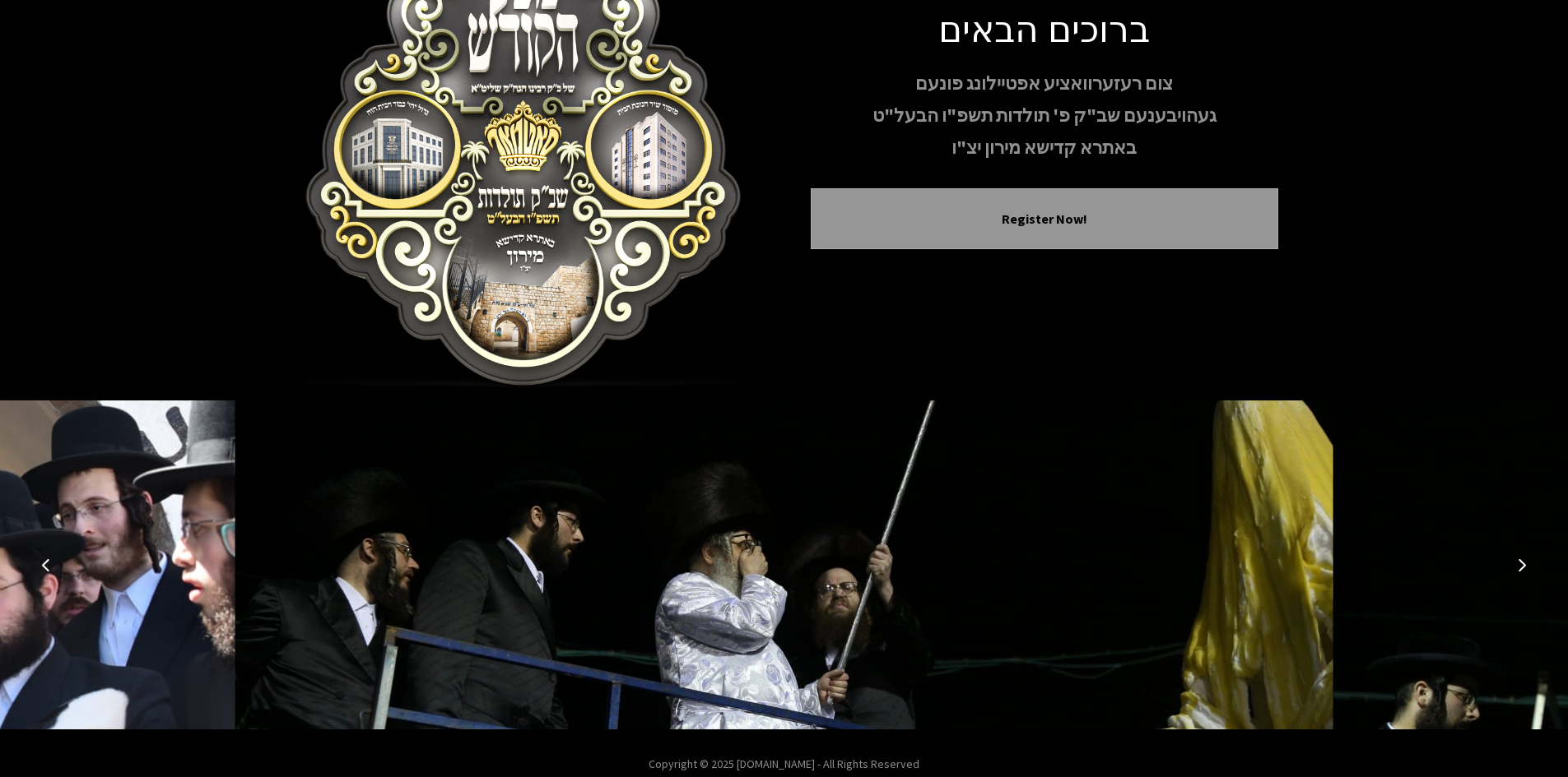
click at [1520, 577] on button "Next image" at bounding box center [1521, 565] width 39 height 39
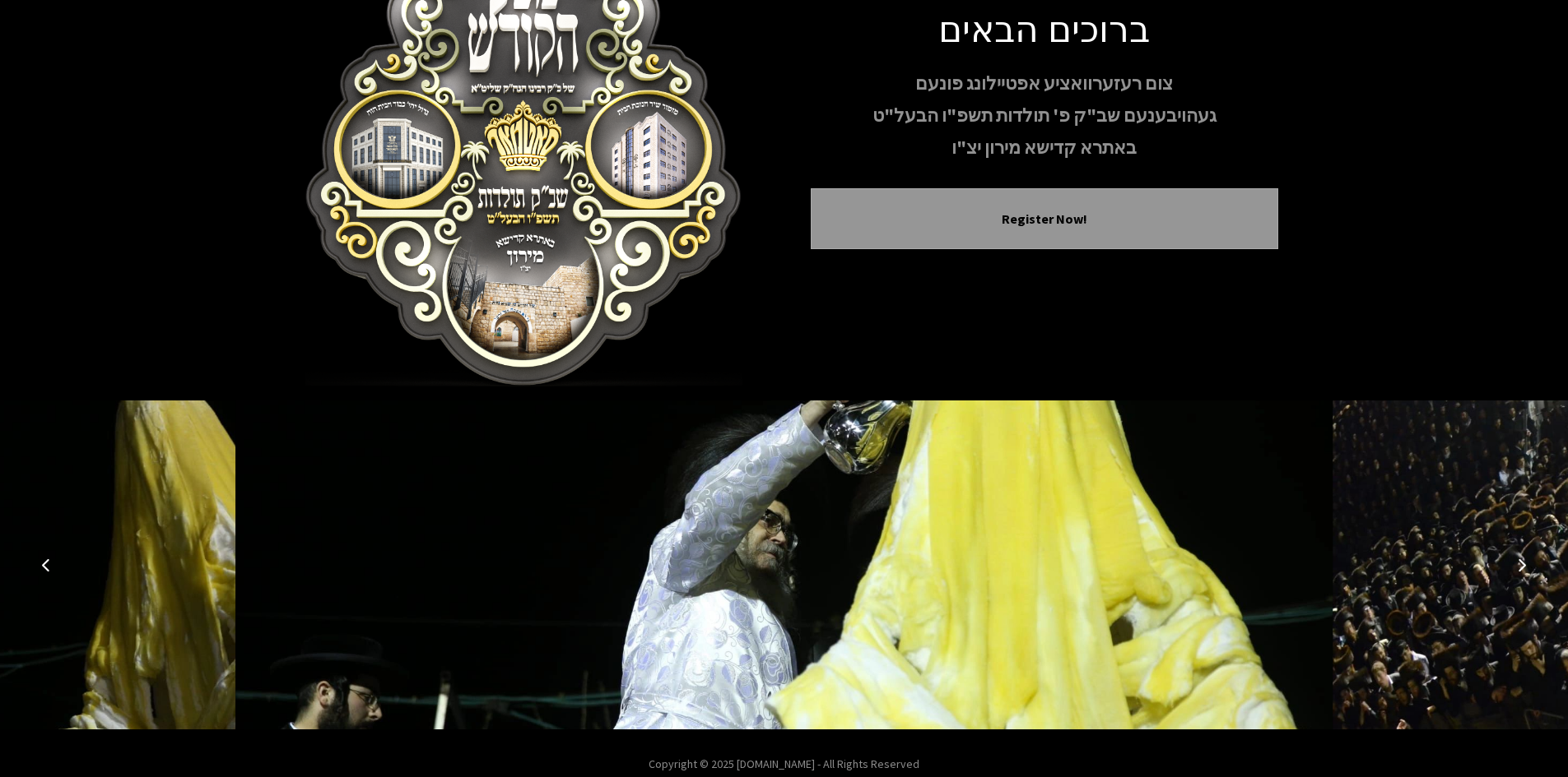
click at [1520, 577] on button "Next image" at bounding box center [1521, 565] width 39 height 39
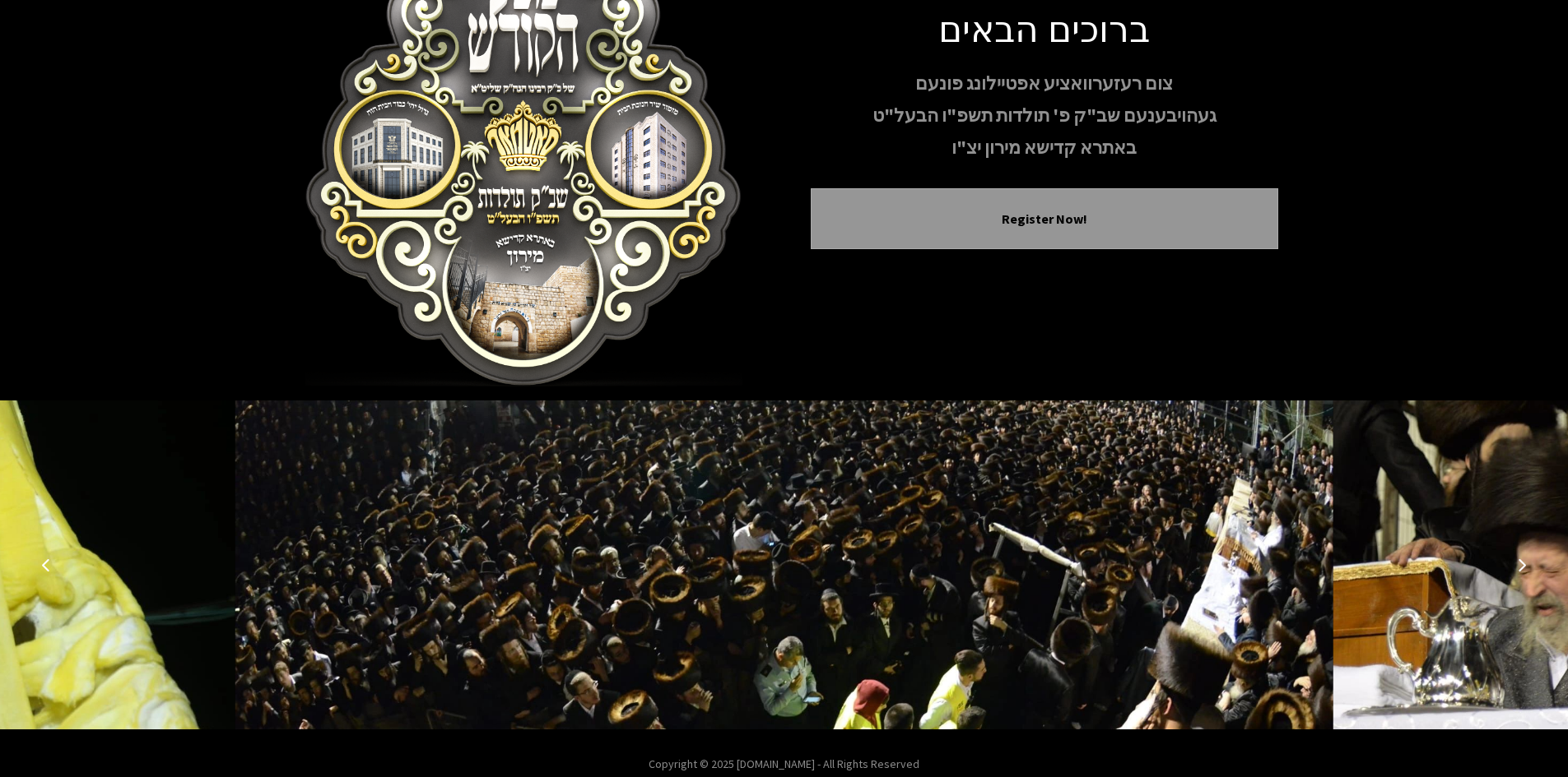
click at [1520, 577] on button "Next image" at bounding box center [1521, 565] width 39 height 39
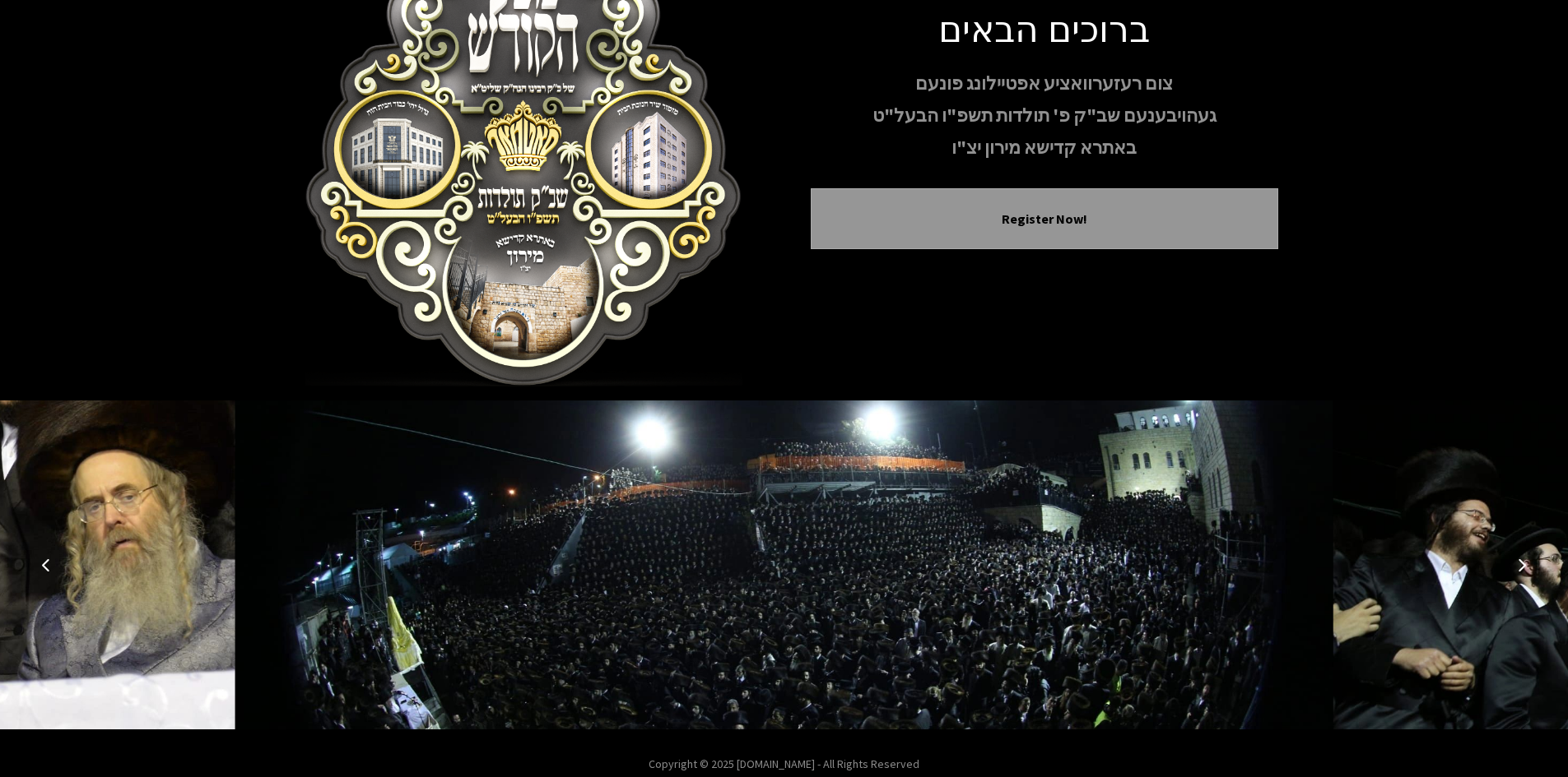
drag, startPoint x: 57, startPoint y: 552, endPoint x: 113, endPoint y: 542, distance: 56.9
click at [58, 553] on button "Previous image" at bounding box center [46, 565] width 39 height 39
